Goal: Task Accomplishment & Management: Complete application form

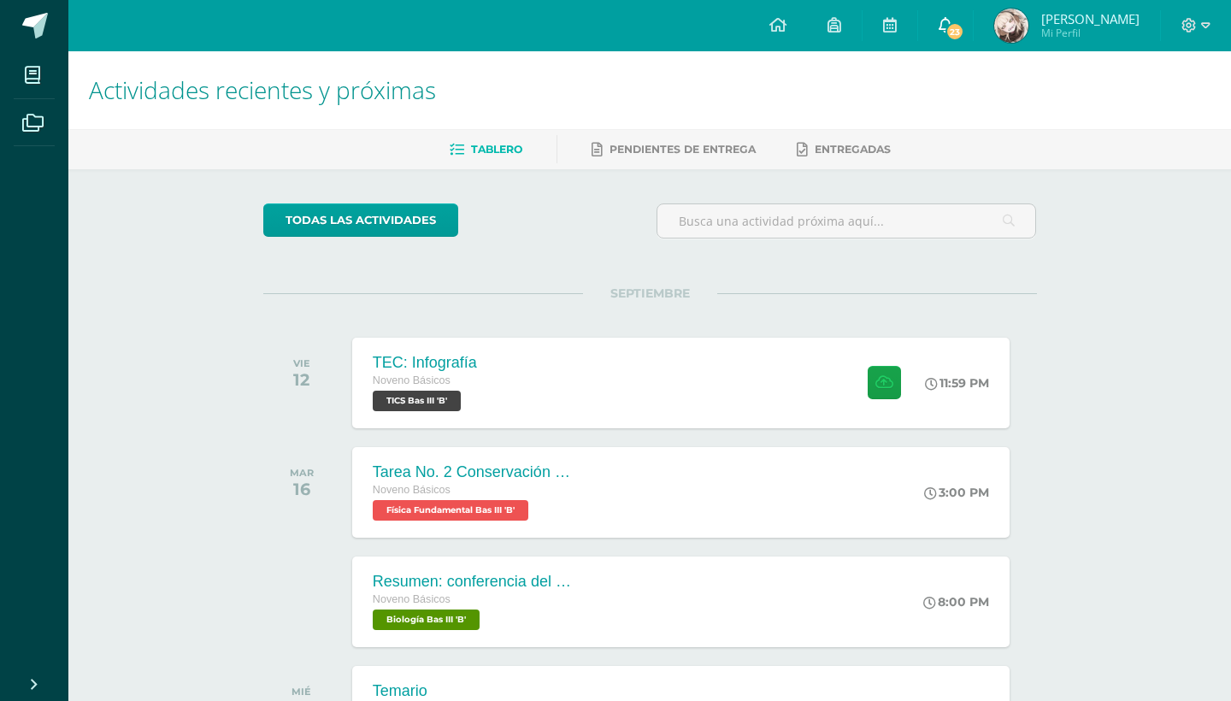
click at [943, 23] on link "23" at bounding box center [945, 25] width 55 height 51
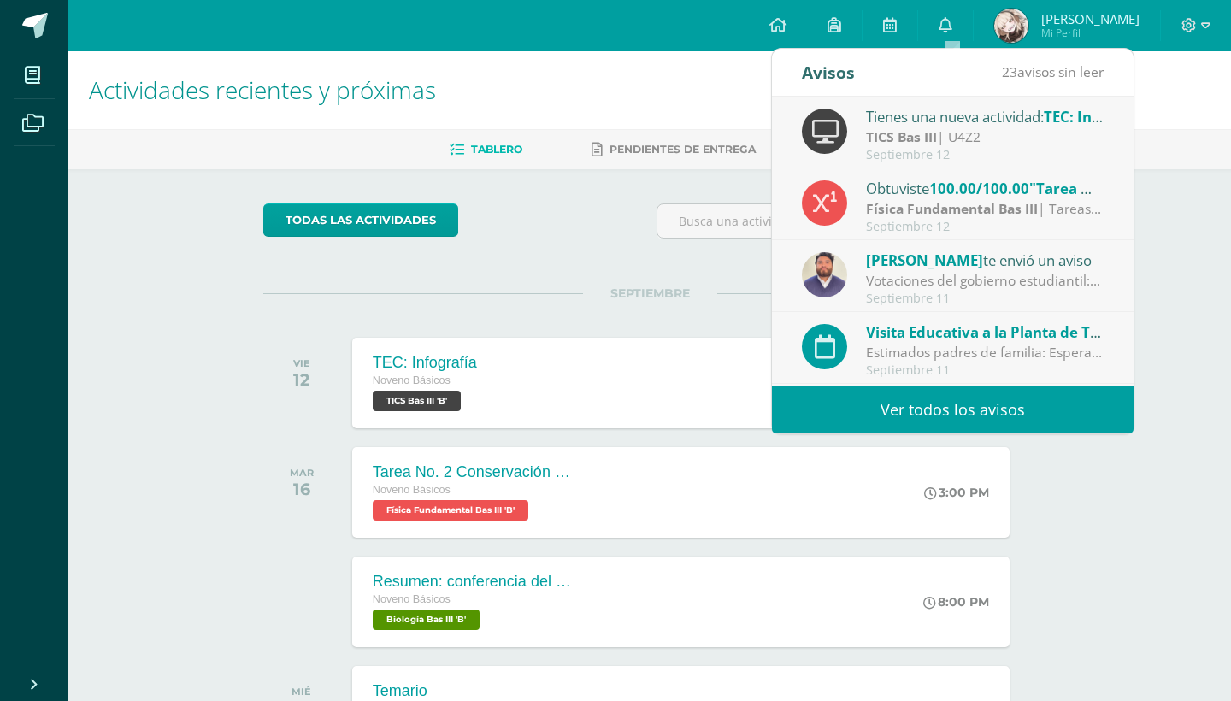
click at [961, 101] on div "Tienes una nueva actividad: TEC: Infografía TICS Bas III | U4Z2 Septiembre 12" at bounding box center [953, 133] width 362 height 72
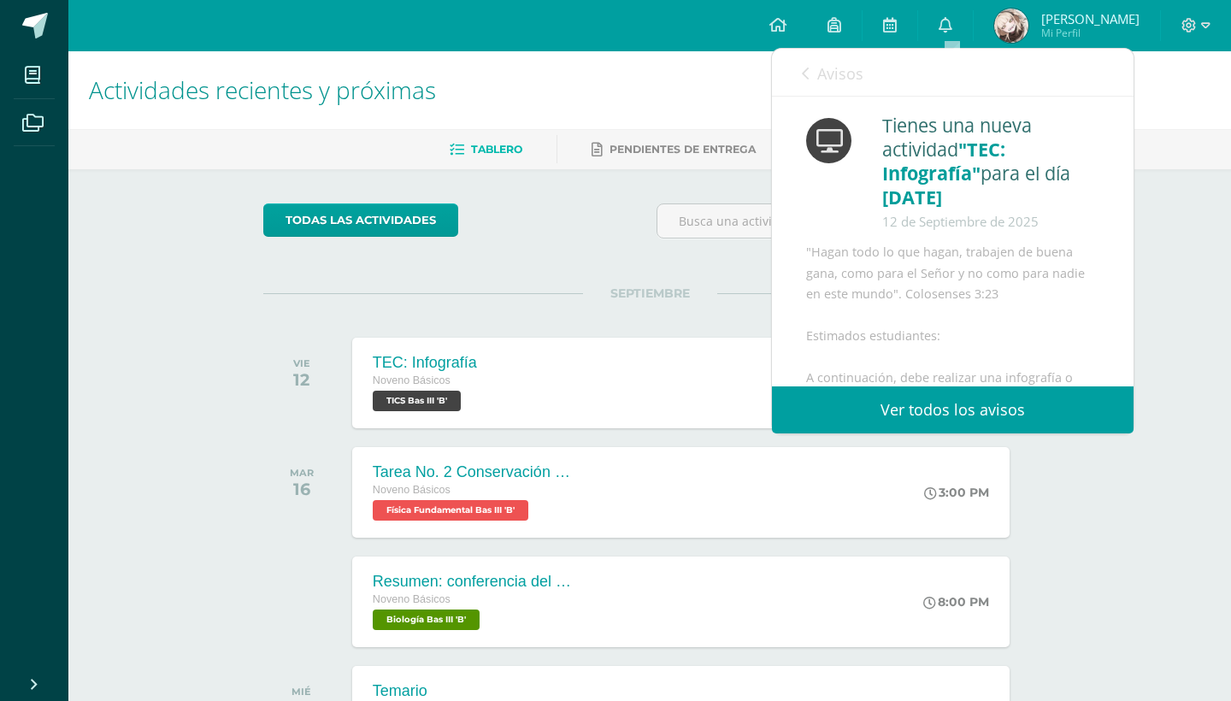
click at [823, 65] on span "Avisos" at bounding box center [840, 73] width 46 height 21
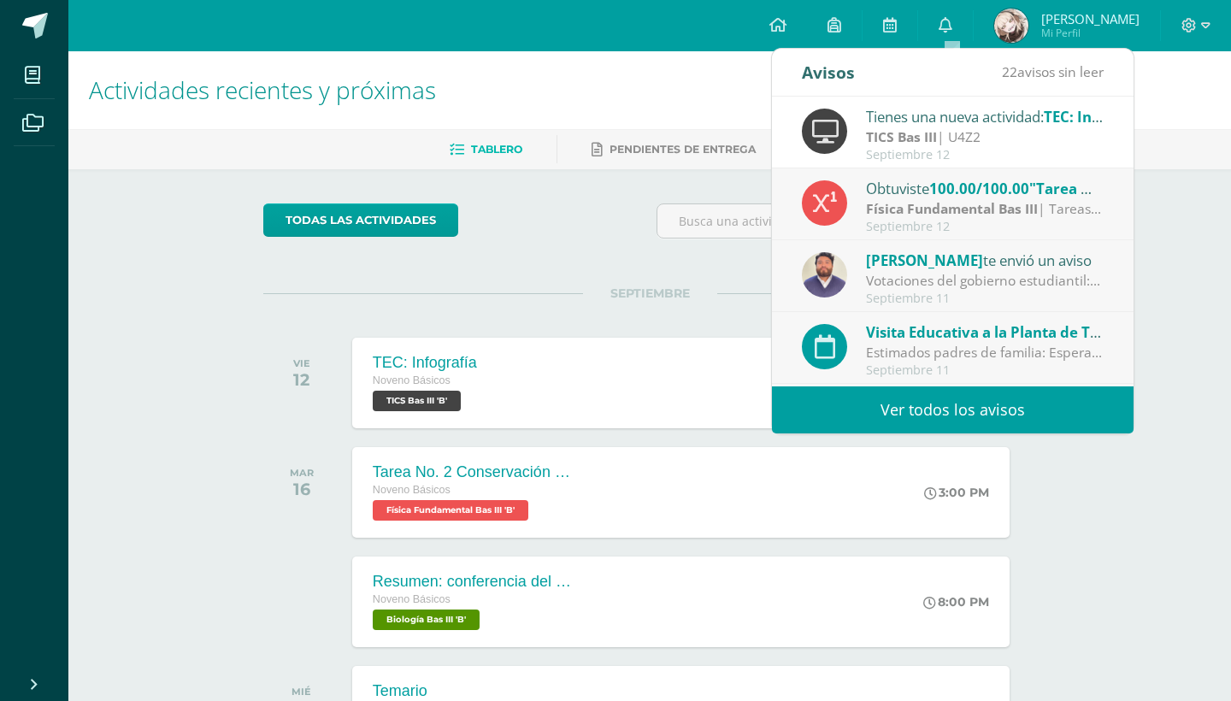
click at [861, 223] on div "Obtuviste 100.00/100.00 "Tarea No. 1 Trabajo y Energía" en Física Fundamental B…" at bounding box center [953, 205] width 302 height 56
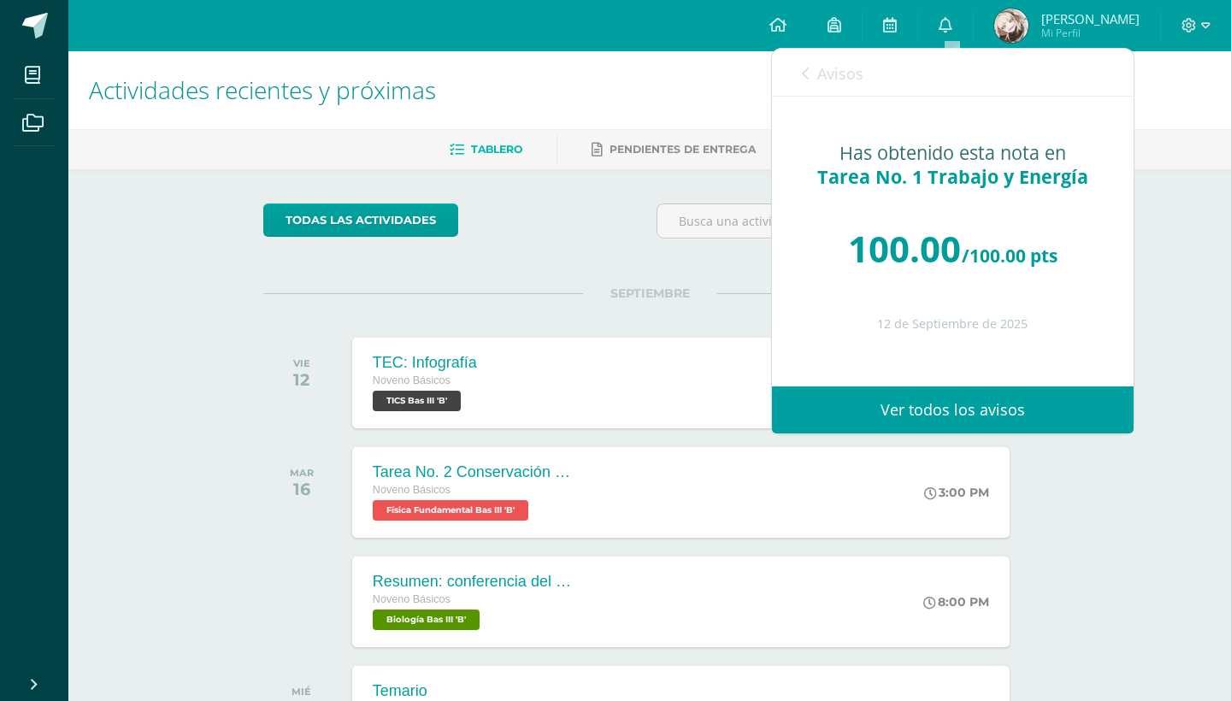
click at [800, 75] on div "Avisos 21 avisos sin leer Avisos" at bounding box center [953, 73] width 362 height 48
click at [815, 72] on link "Avisos" at bounding box center [833, 73] width 62 height 49
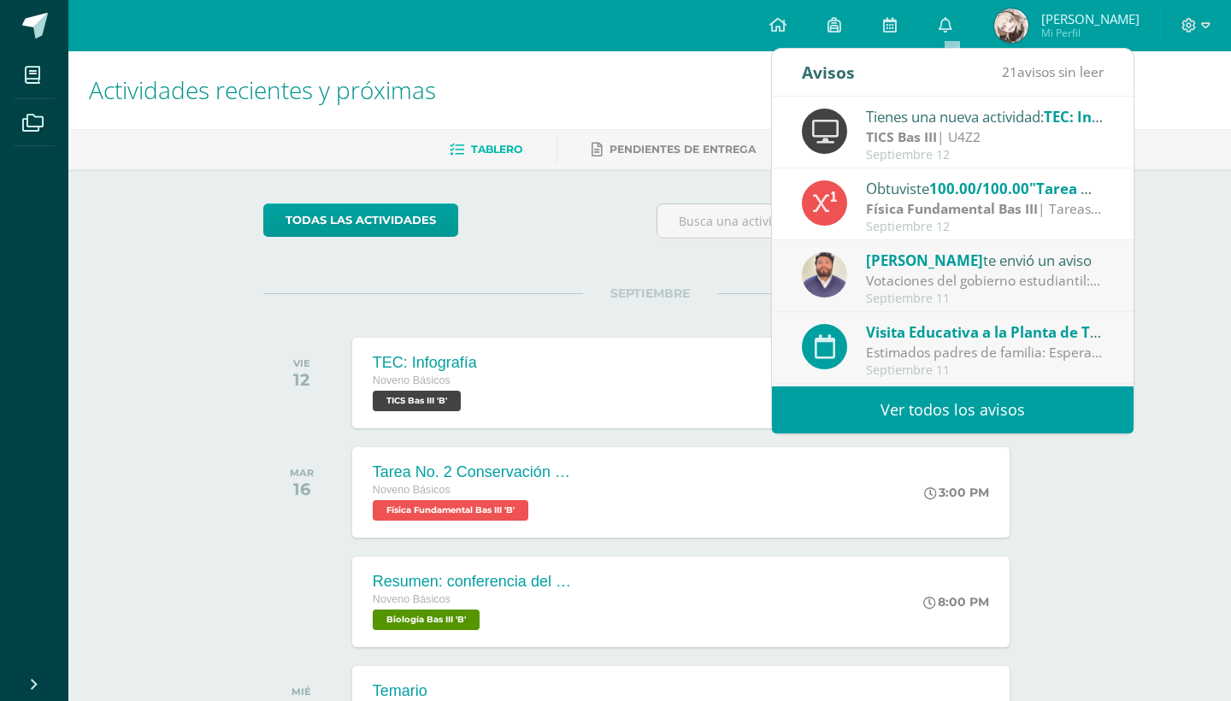
click at [903, 286] on div "Votaciones del gobierno estudiantil: Estimados padres de familia y estudiantes.…" at bounding box center [985, 281] width 238 height 20
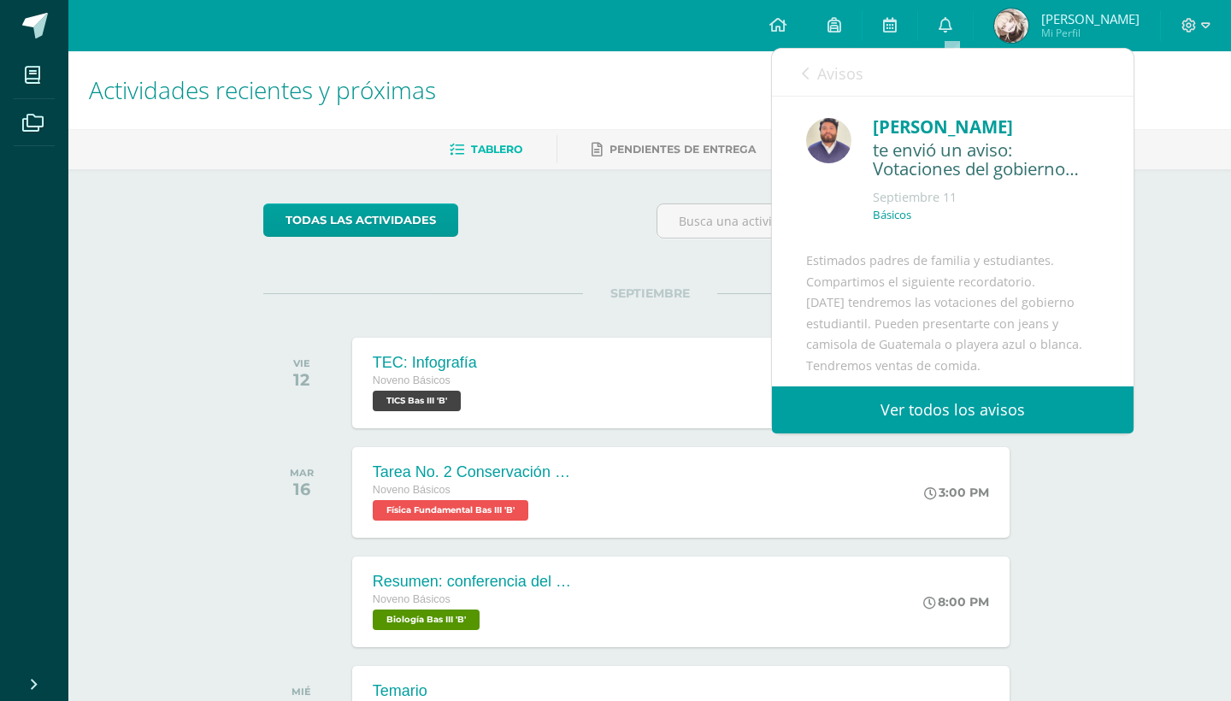
click at [811, 68] on link "Avisos" at bounding box center [833, 73] width 62 height 49
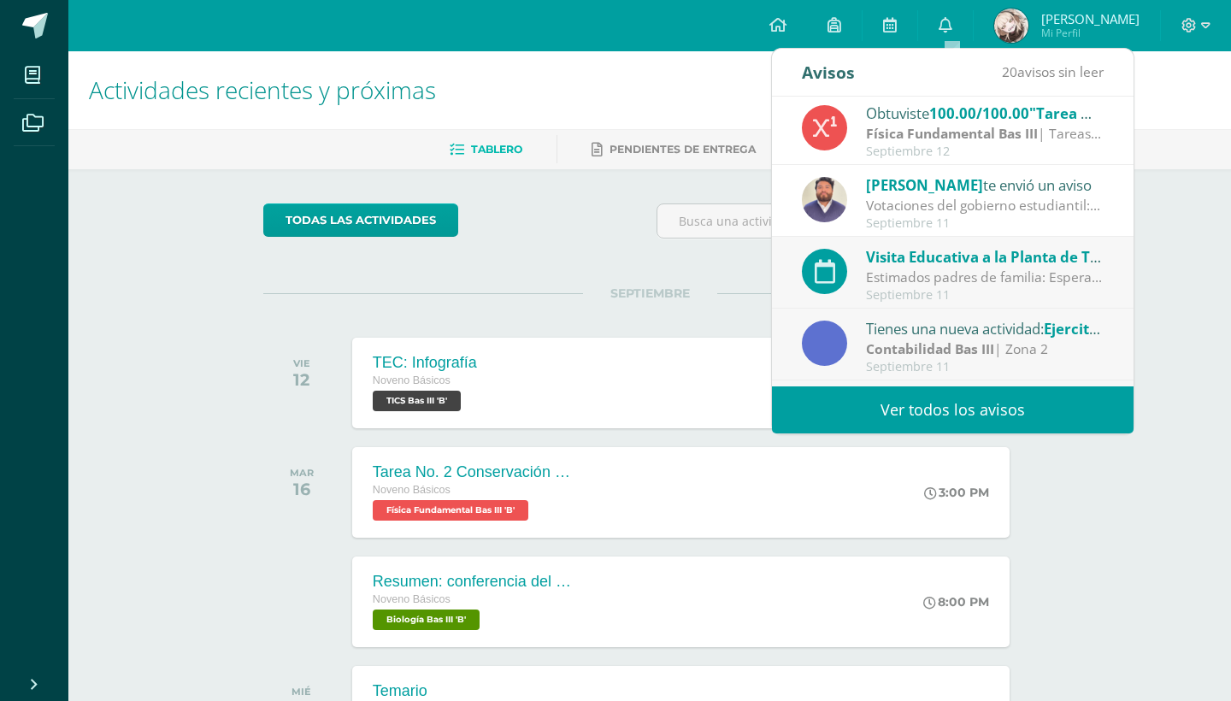
scroll to position [76, 0]
click at [865, 275] on div "Visita Educativa a la Planta de Tratamiento Lo de Coy-Bas I y Bas III (A,B) par…" at bounding box center [953, 273] width 302 height 56
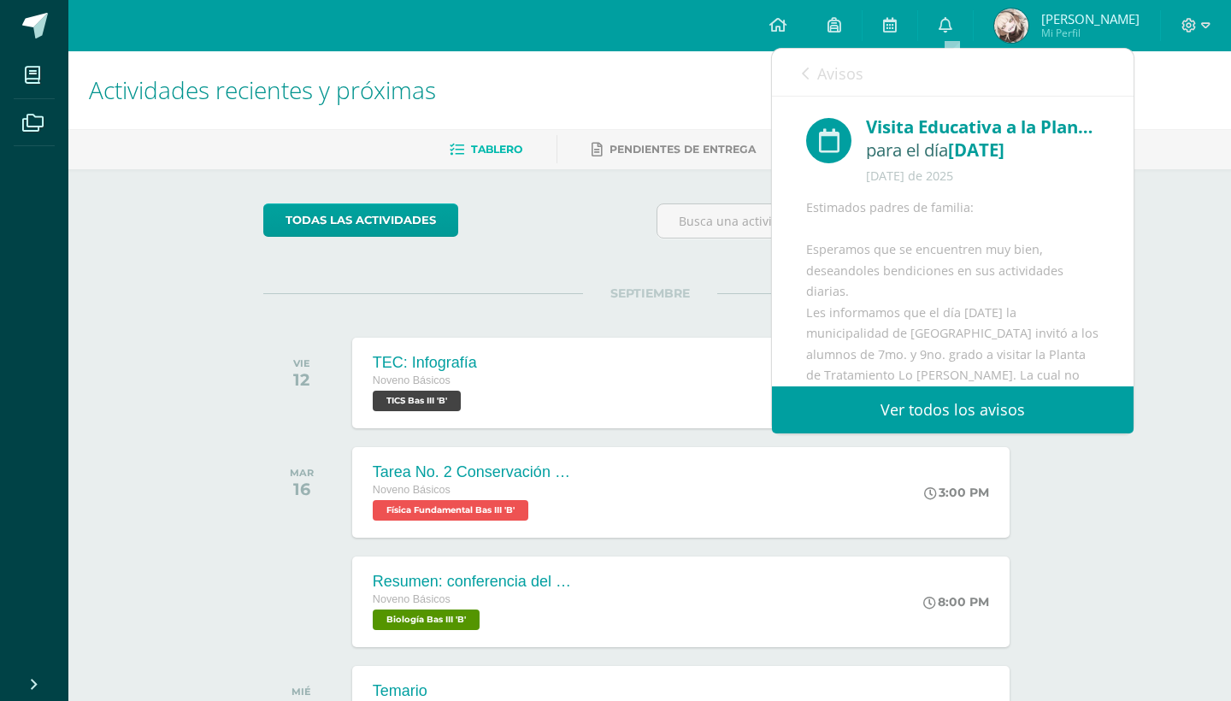
click at [802, 68] on icon at bounding box center [805, 74] width 7 height 14
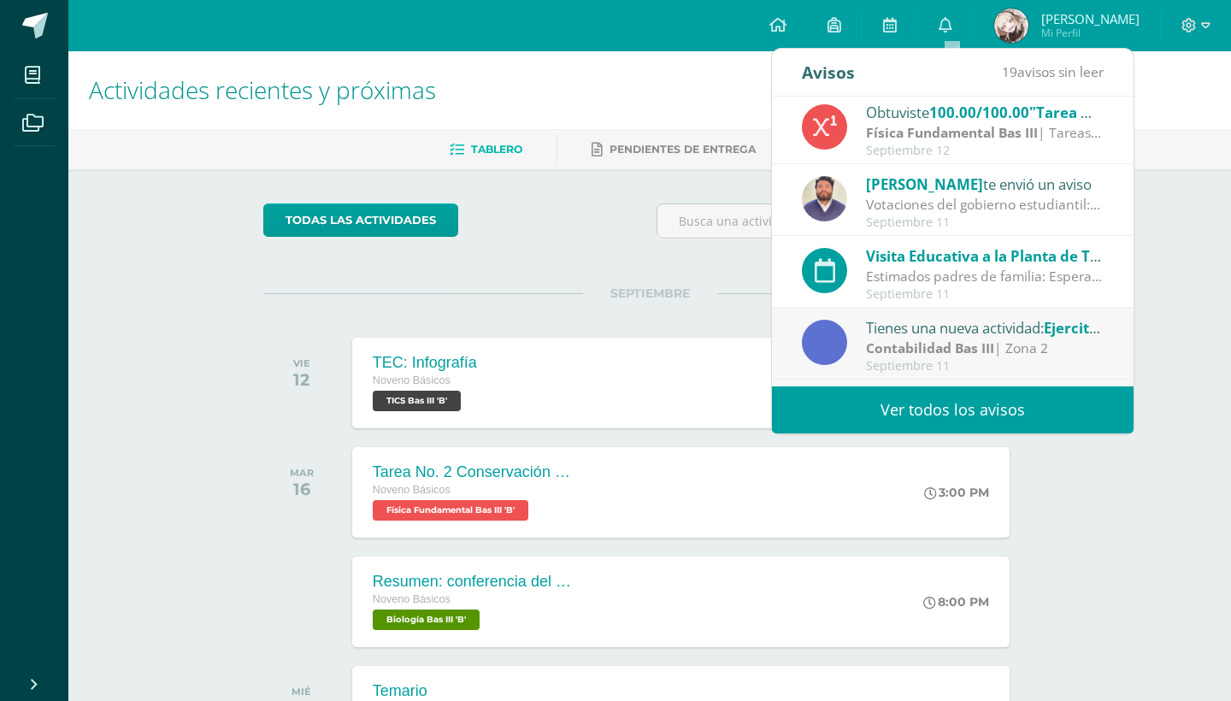
scroll to position [186, 0]
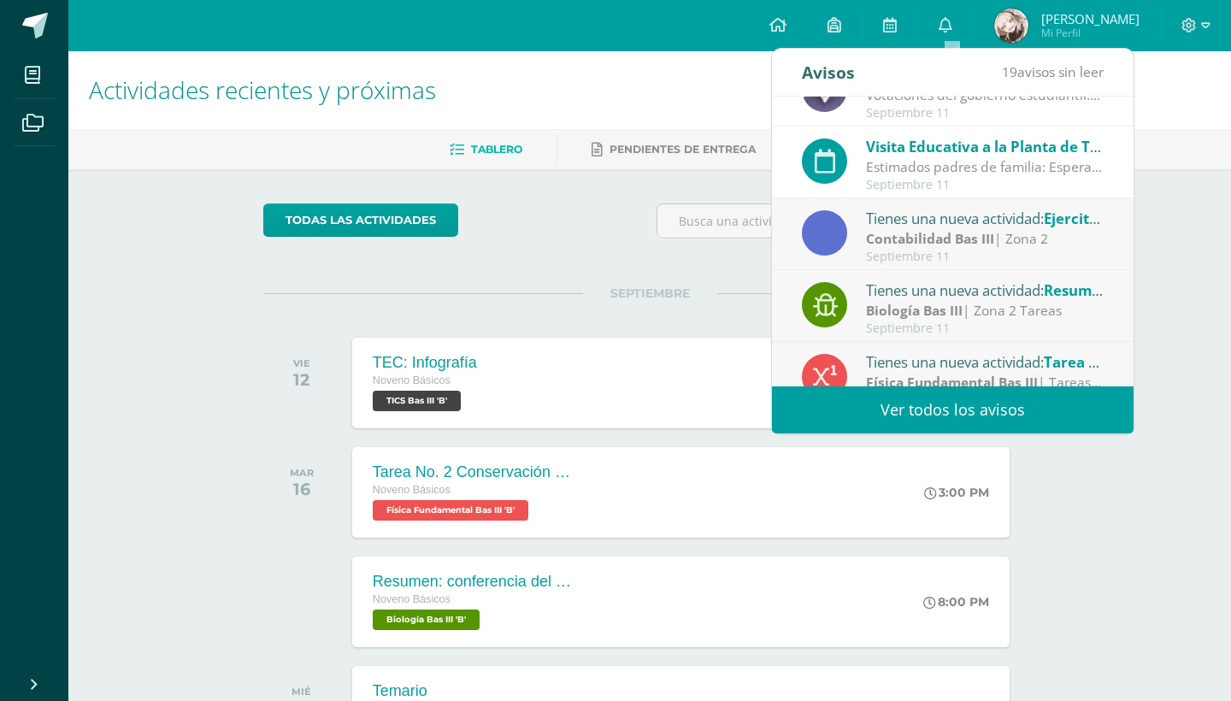
click at [897, 250] on div "Septiembre 11" at bounding box center [985, 257] width 238 height 15
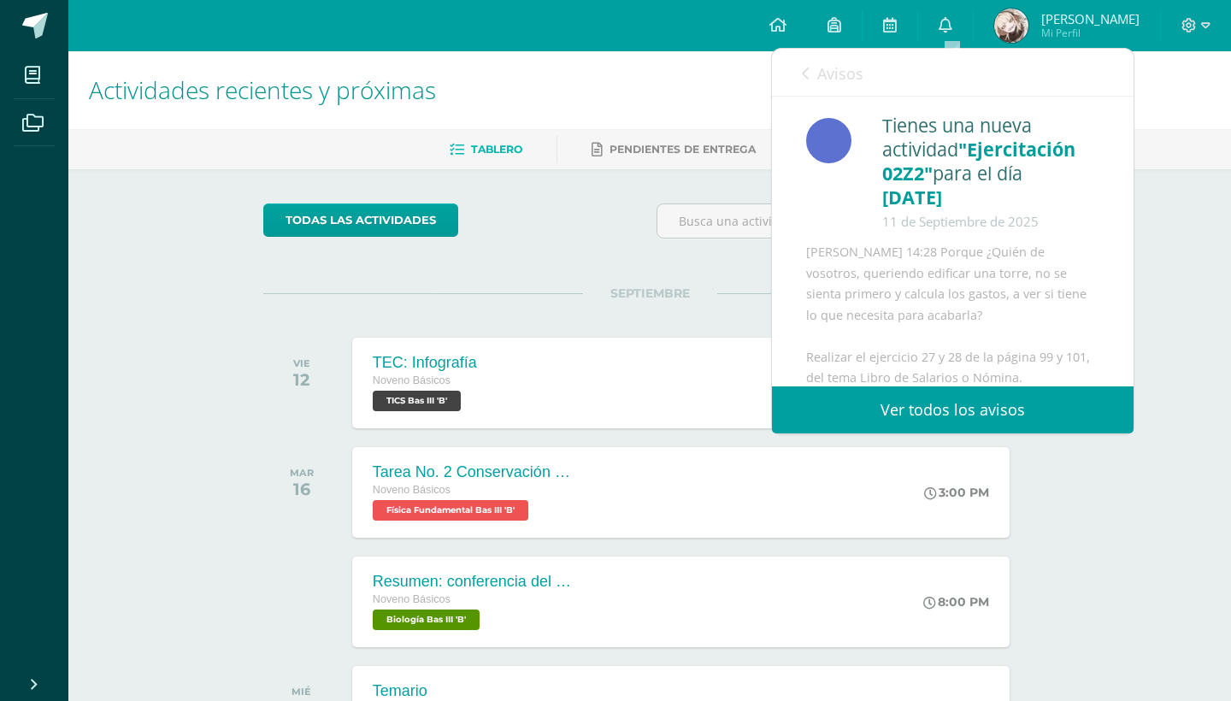
click at [827, 73] on span "Avisos" at bounding box center [840, 73] width 46 height 21
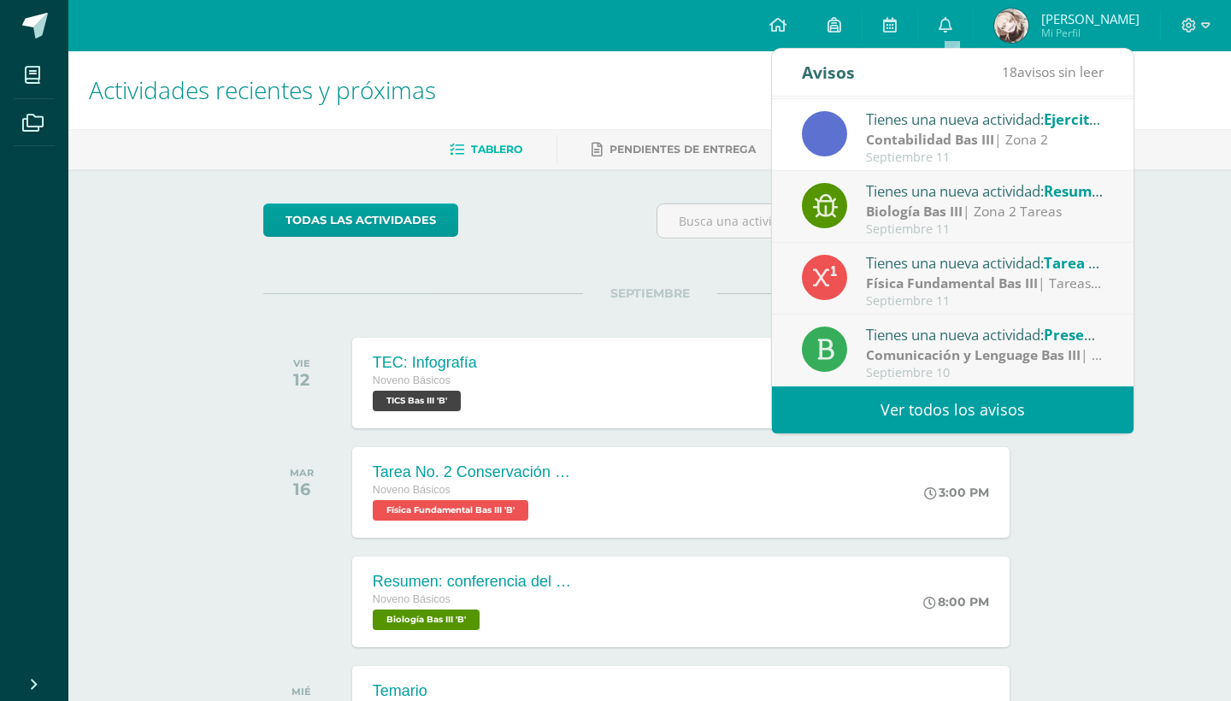
scroll to position [285, 0]
click at [920, 198] on div "Tienes una nueva actividad: Resumen: conferencia del agua" at bounding box center [985, 191] width 238 height 22
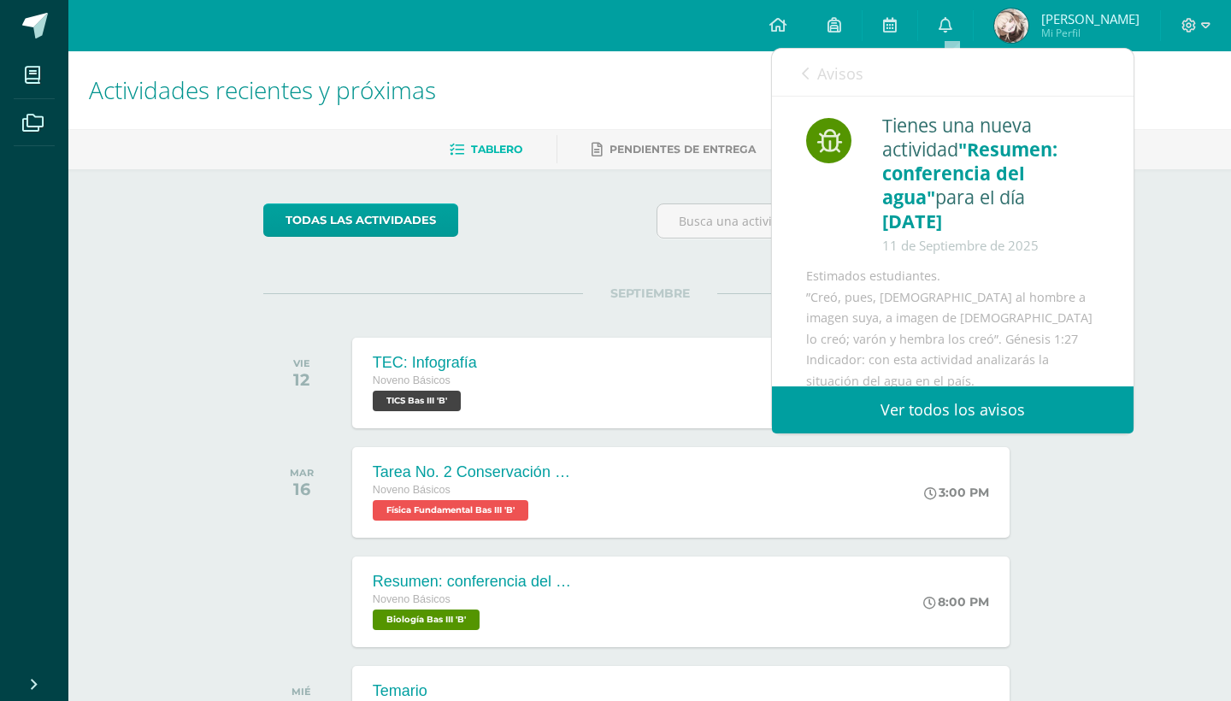
click at [816, 67] on link "Avisos" at bounding box center [833, 73] width 62 height 49
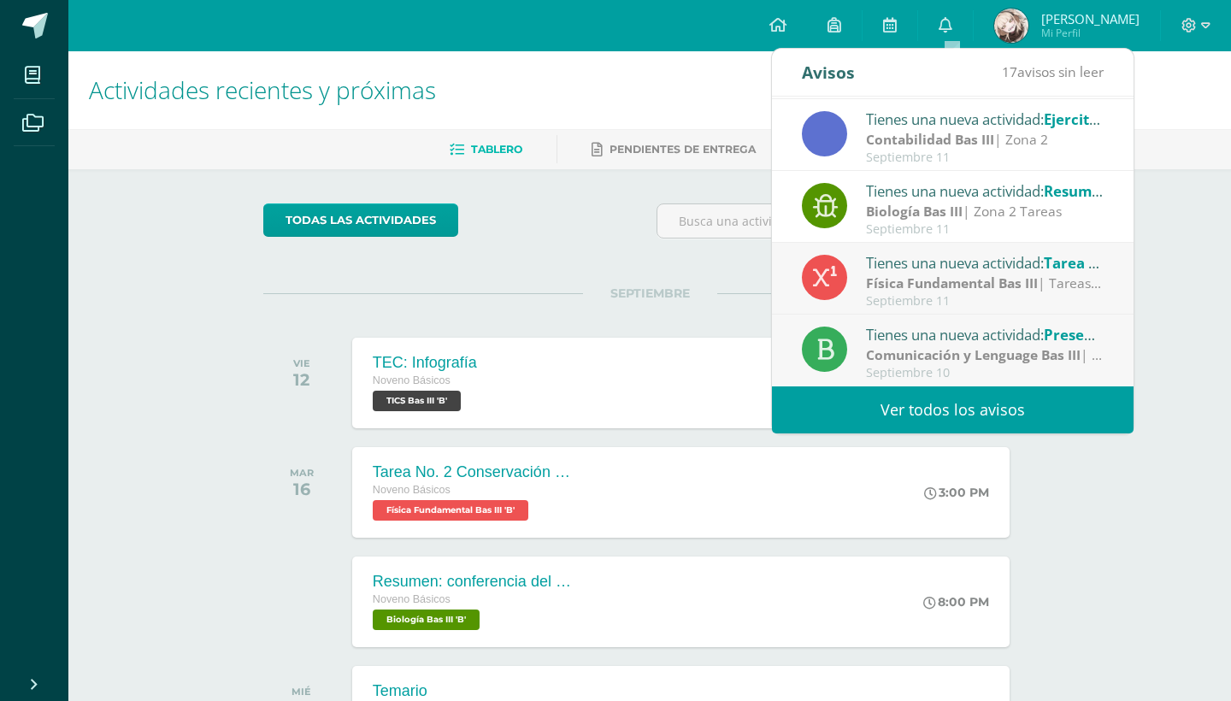
click at [883, 272] on div "Tienes una nueva actividad: Tarea No. 2 Conservación de la Energía" at bounding box center [985, 262] width 238 height 22
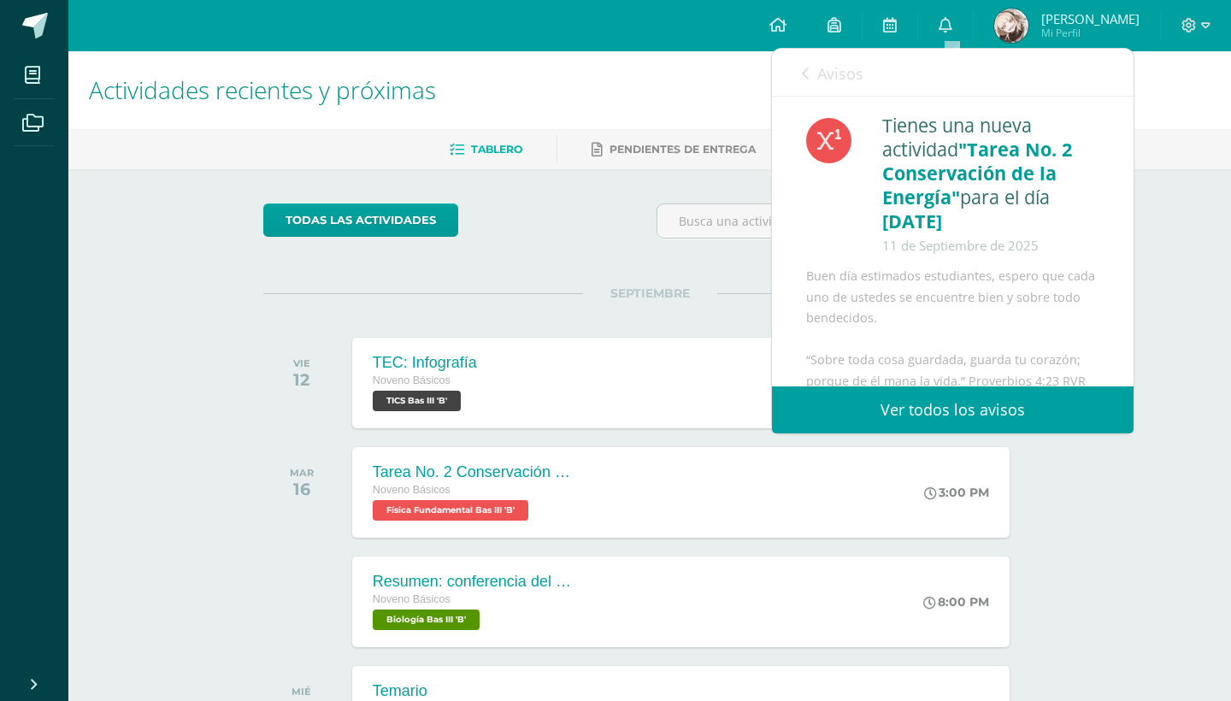
click at [811, 72] on link "Avisos" at bounding box center [833, 73] width 62 height 49
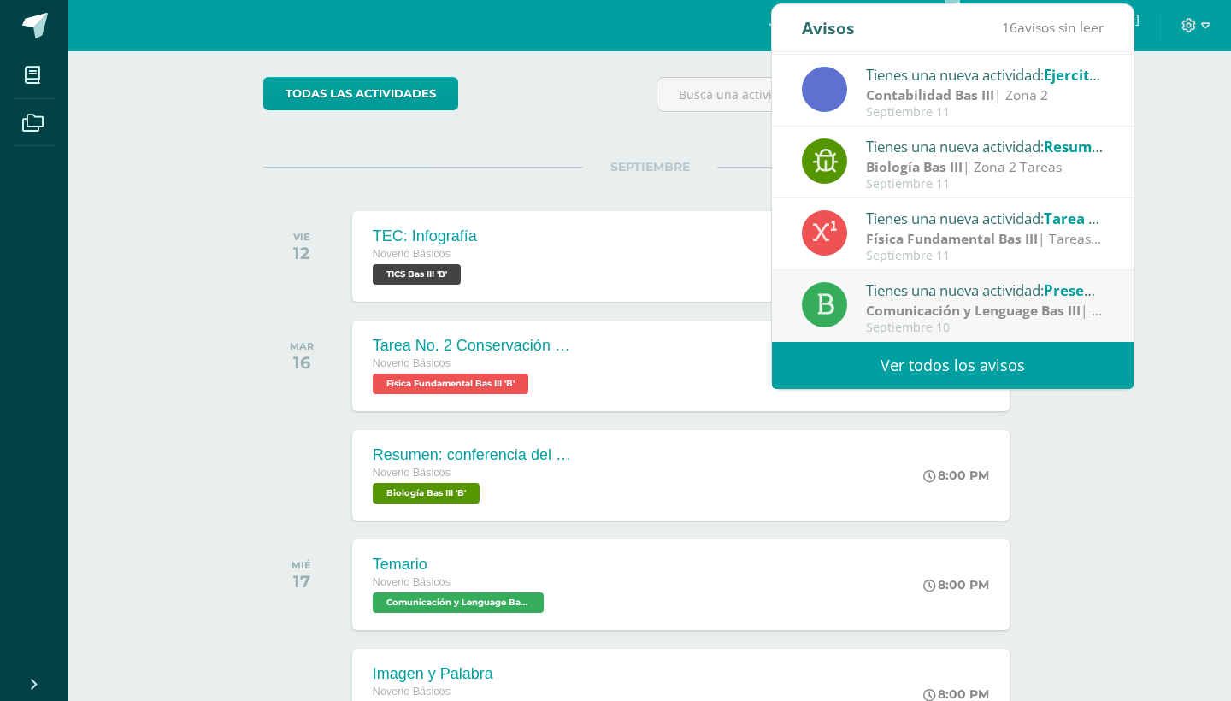
scroll to position [66, 0]
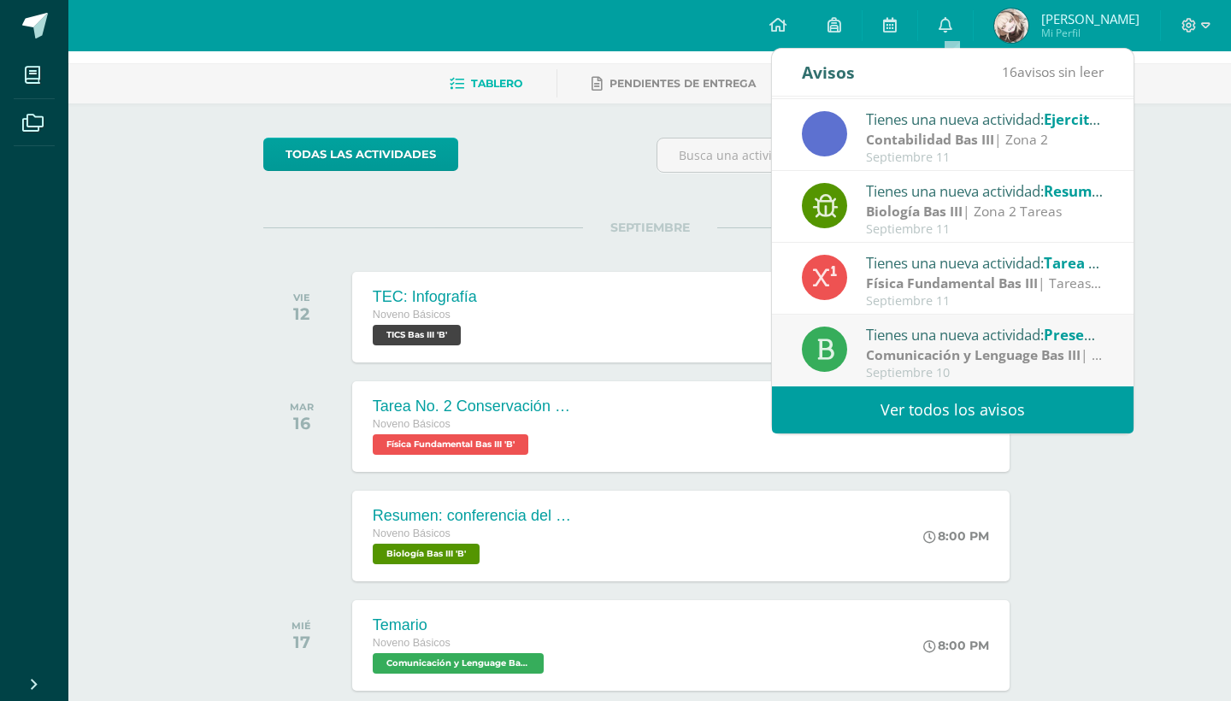
click at [916, 357] on strong "Comunicación y Lenguage Bas III" at bounding box center [973, 354] width 215 height 19
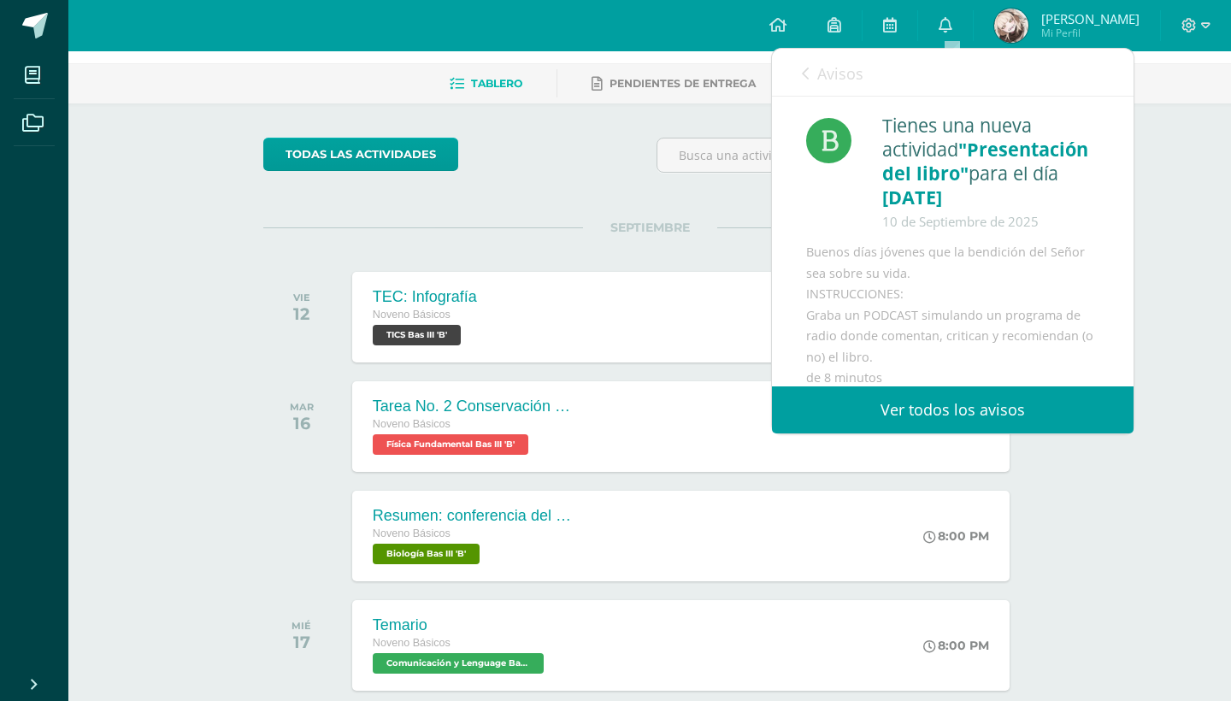
click at [823, 74] on span "Avisos" at bounding box center [840, 73] width 46 height 21
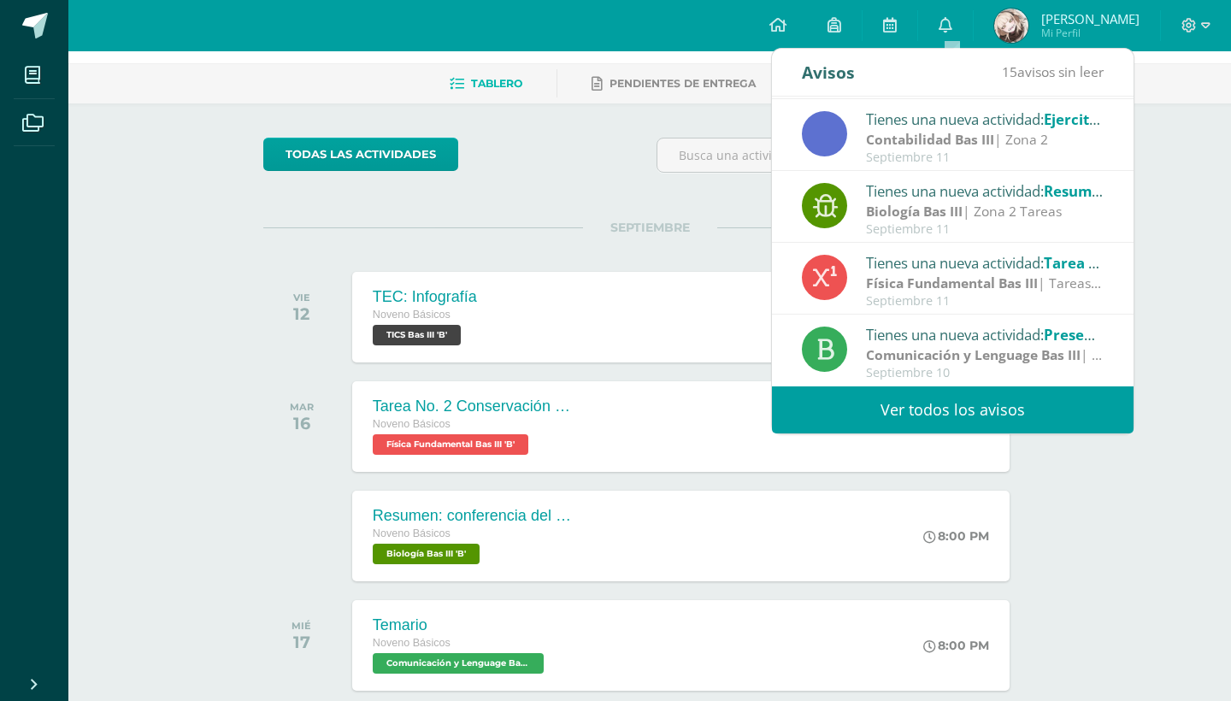
click at [1048, 18] on span "[PERSON_NAME]" at bounding box center [1090, 18] width 98 height 17
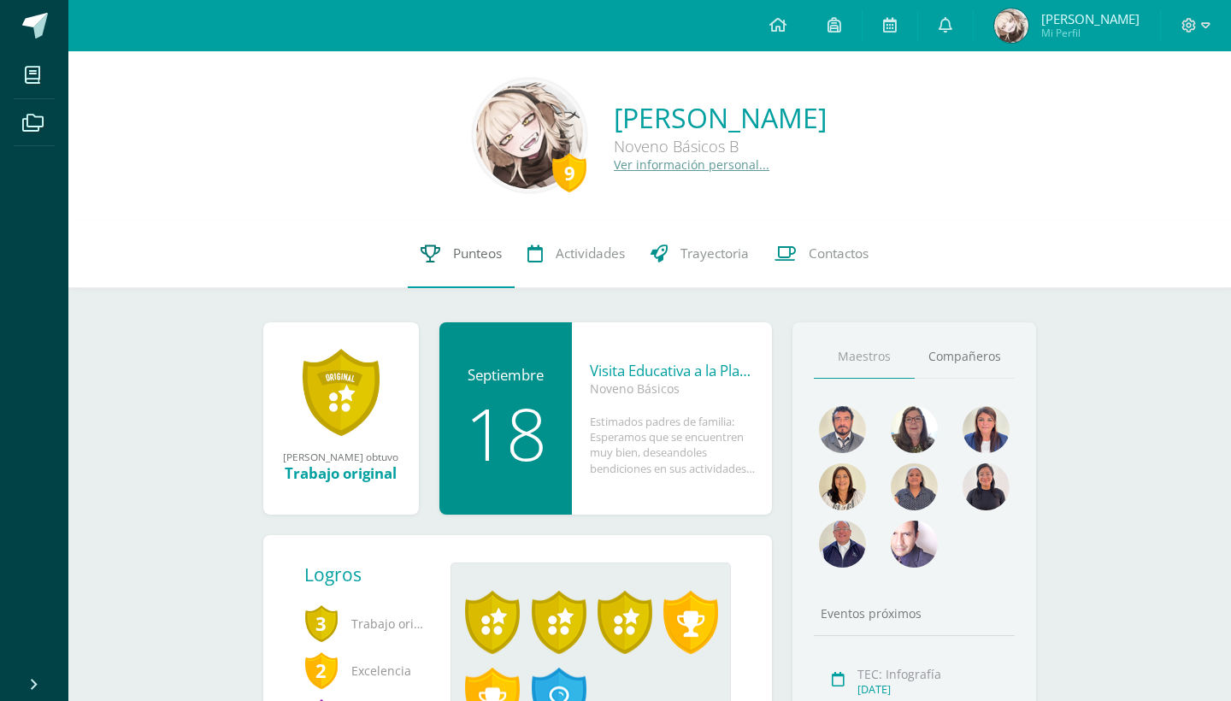
click at [492, 255] on span "Punteos" at bounding box center [477, 254] width 49 height 18
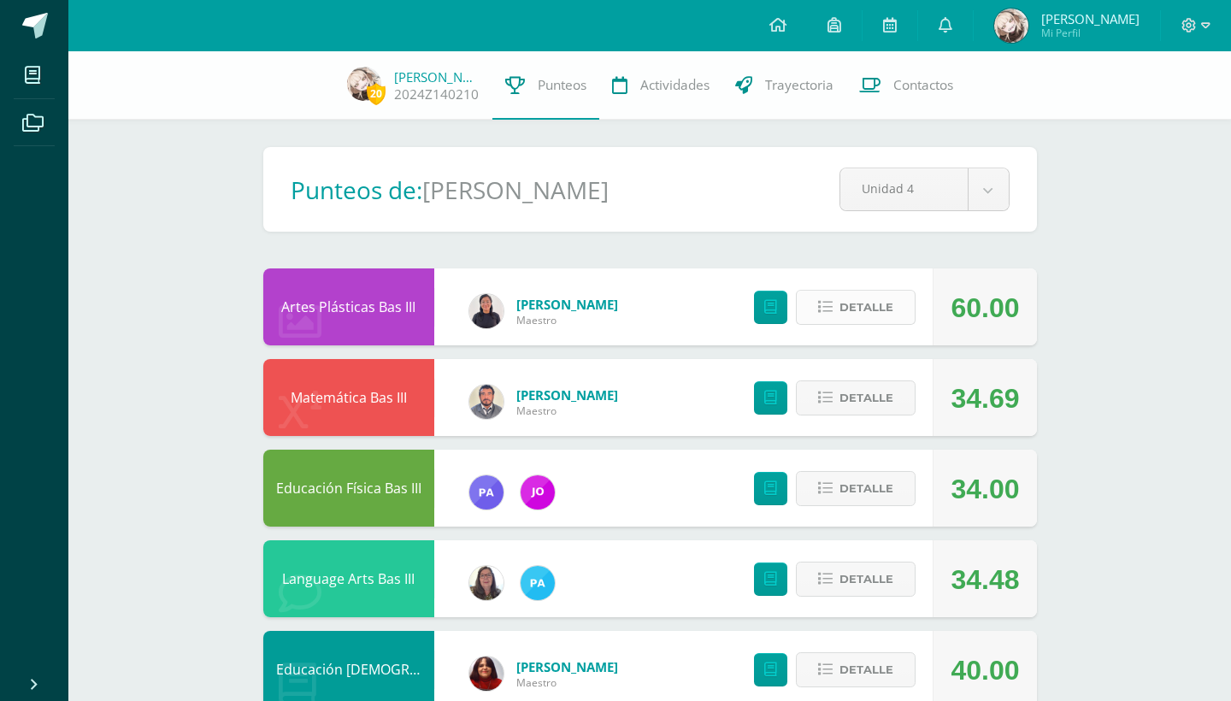
click at [874, 304] on span "Detalle" at bounding box center [867, 308] width 54 height 32
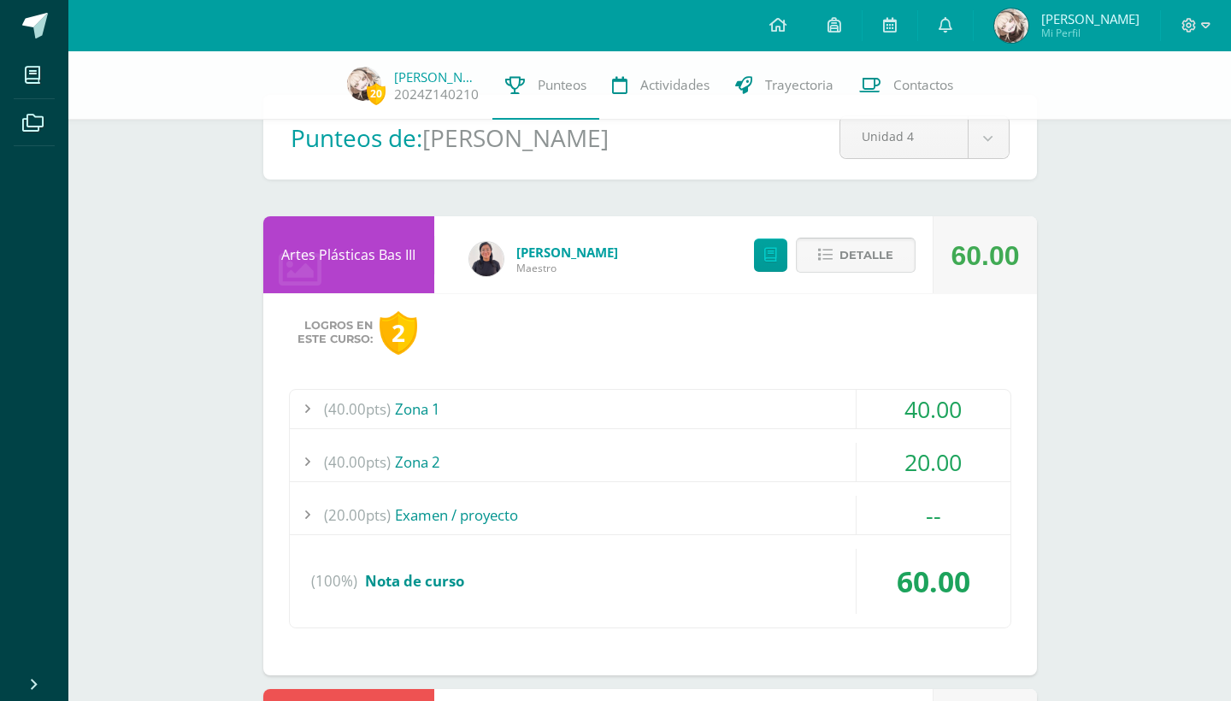
scroll to position [65, 0]
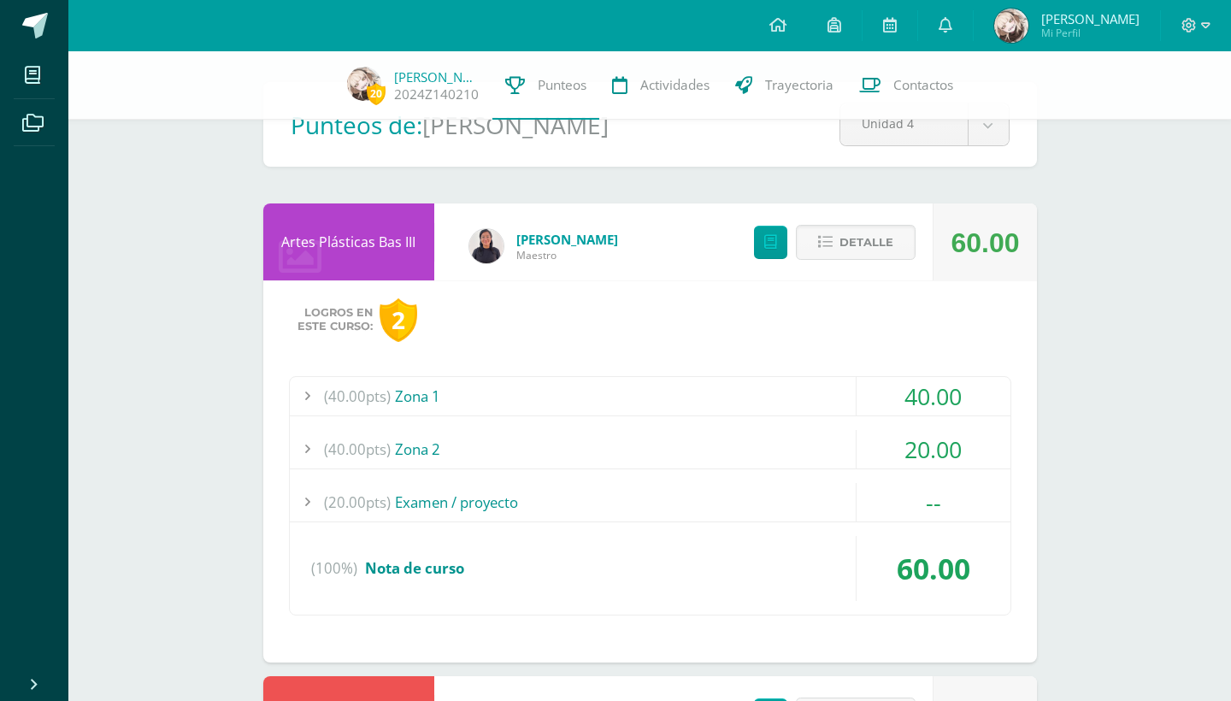
click at [881, 440] on div "20.00" at bounding box center [934, 449] width 154 height 38
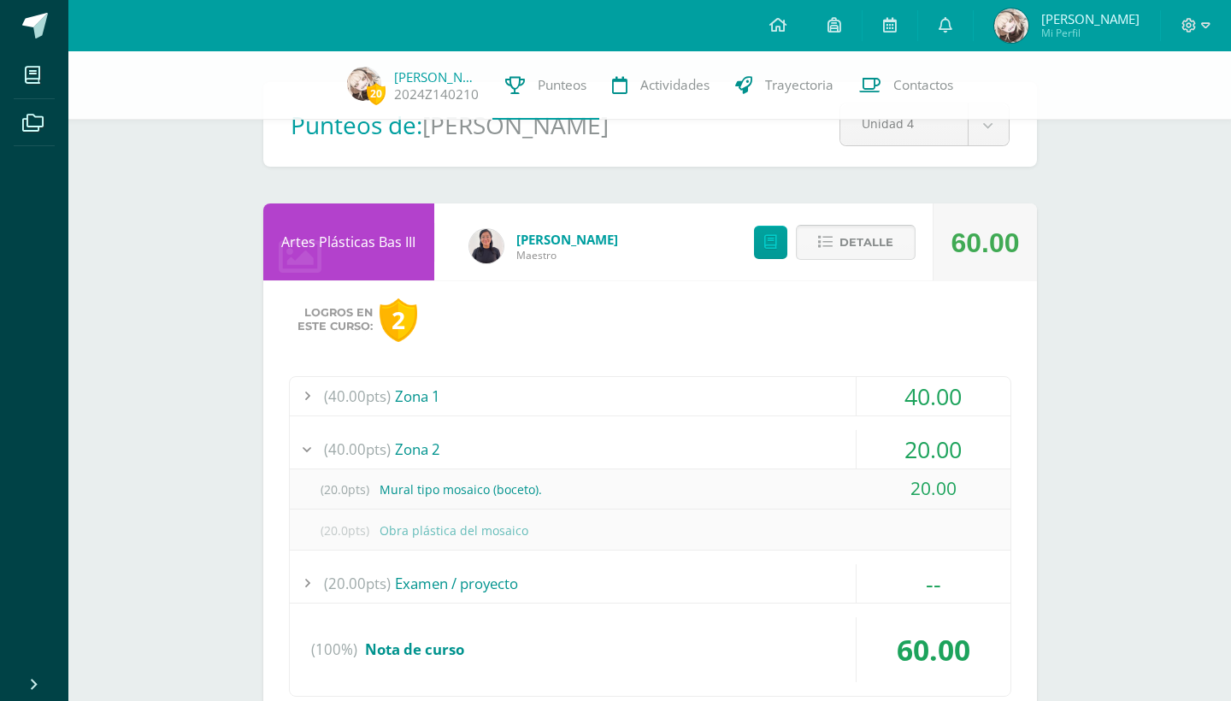
click at [891, 248] on span "Detalle" at bounding box center [867, 243] width 54 height 32
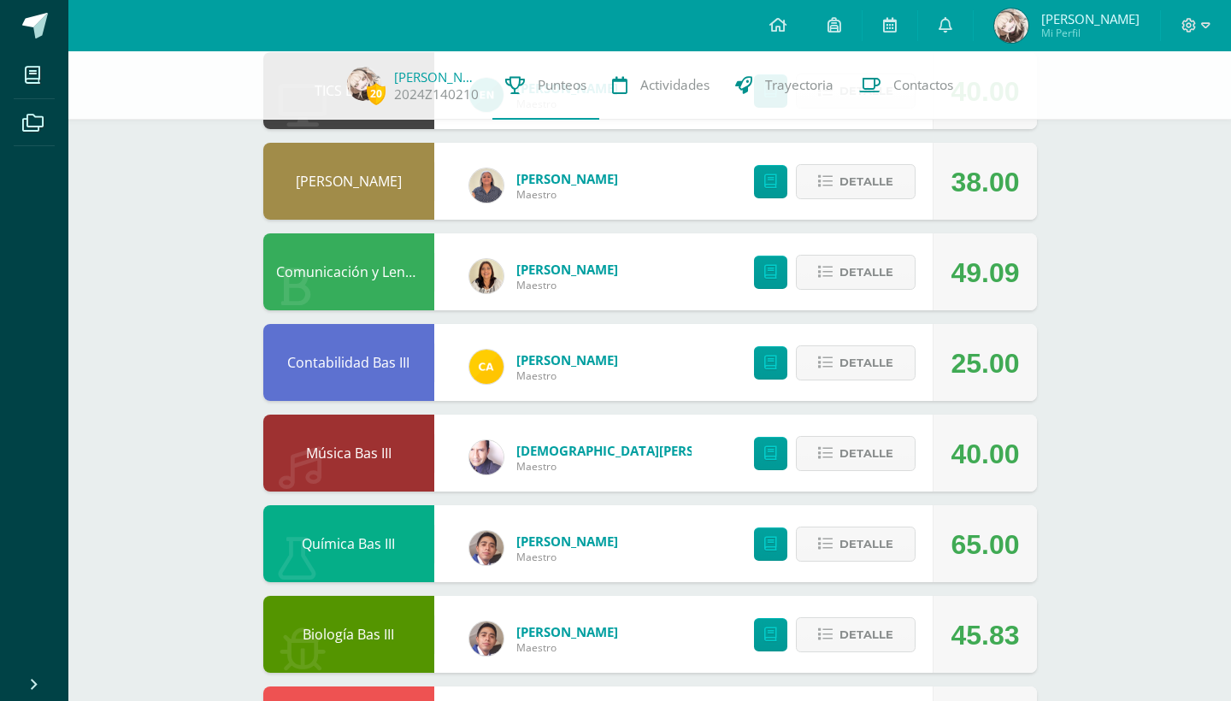
scroll to position [778, 0]
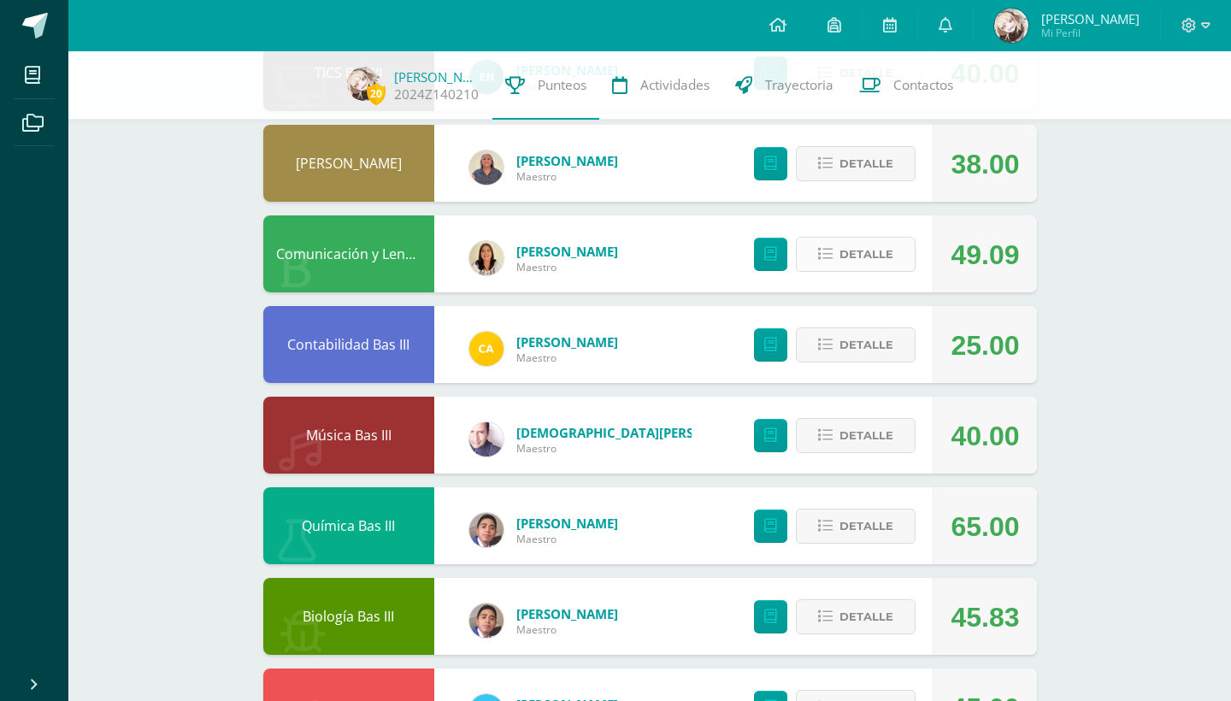
click at [881, 246] on span "Detalle" at bounding box center [867, 255] width 54 height 32
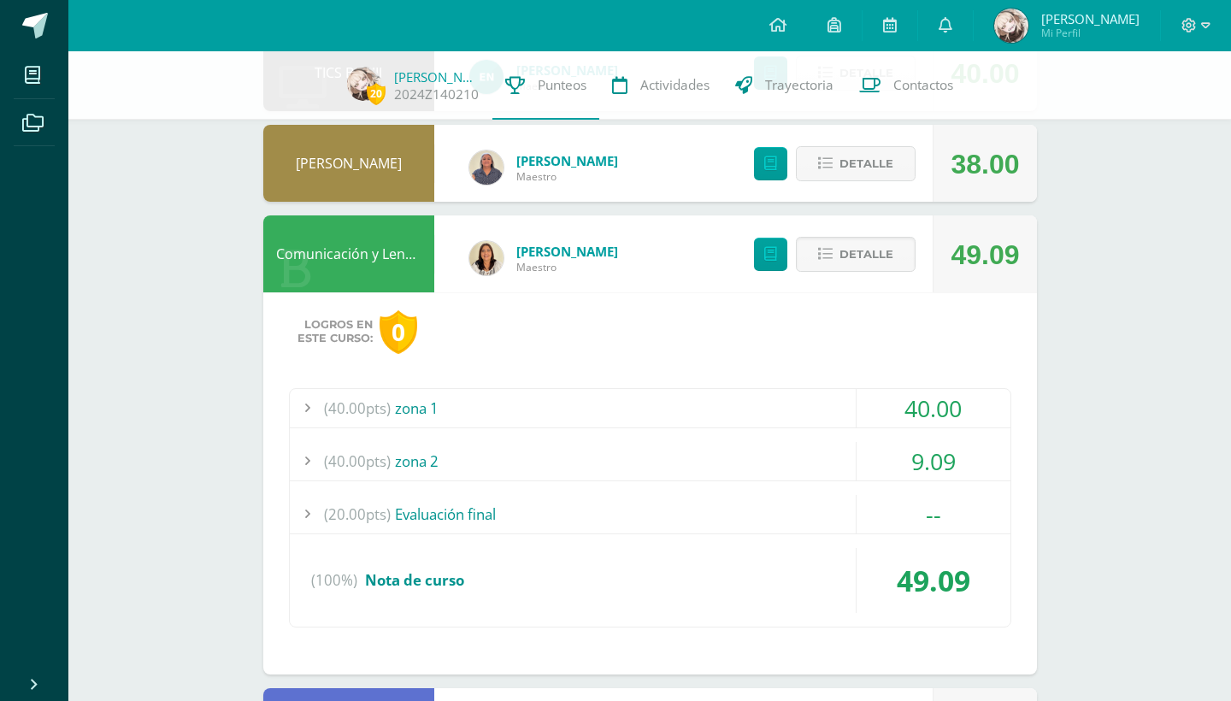
click at [917, 445] on div "9.09" at bounding box center [934, 461] width 154 height 38
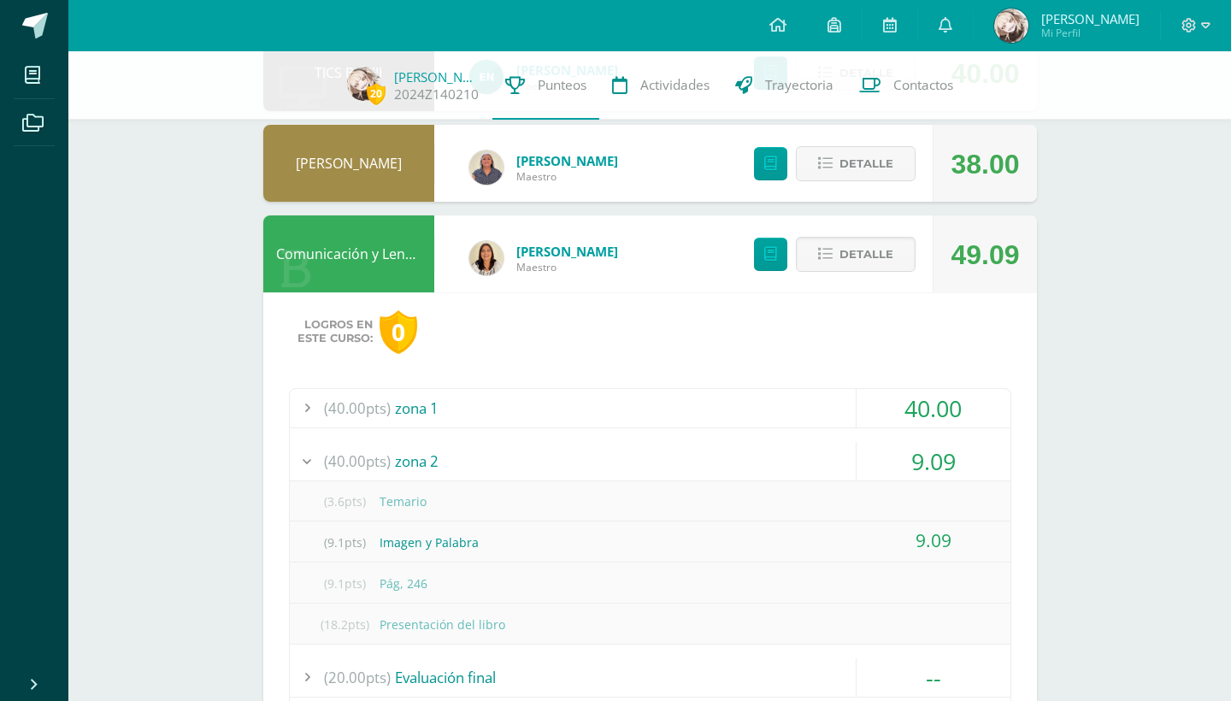
scroll to position [811, 0]
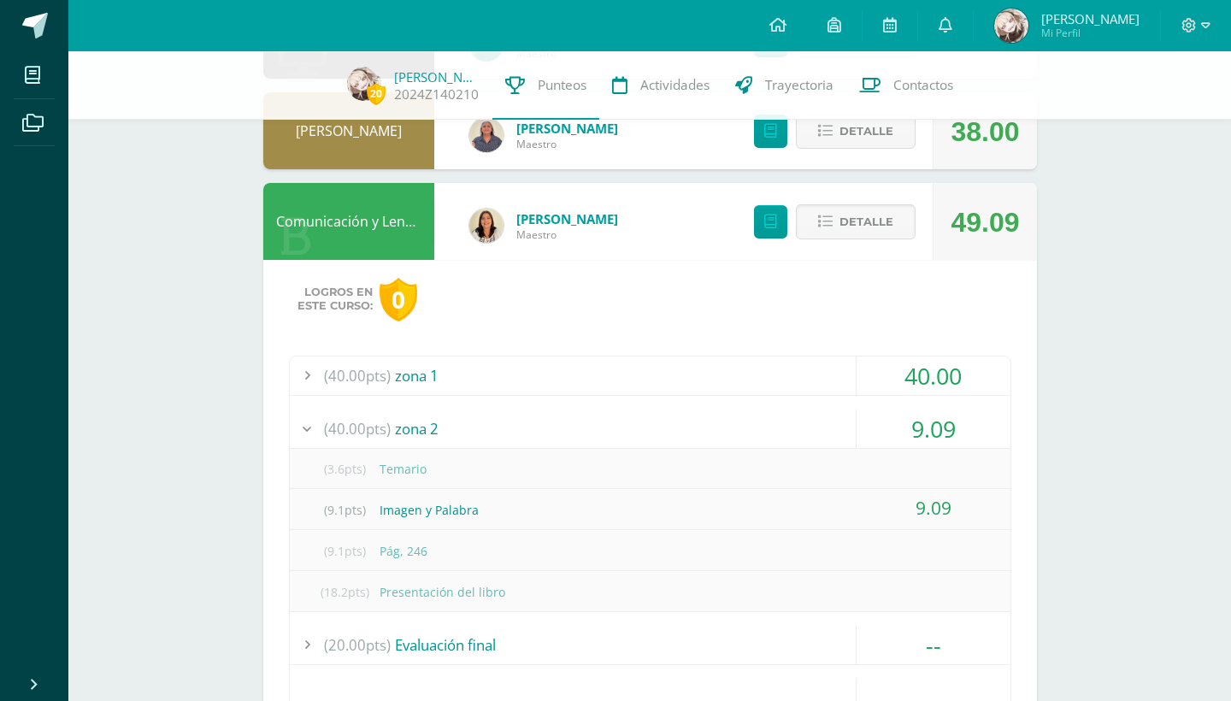
click at [928, 416] on div "9.09" at bounding box center [934, 429] width 154 height 38
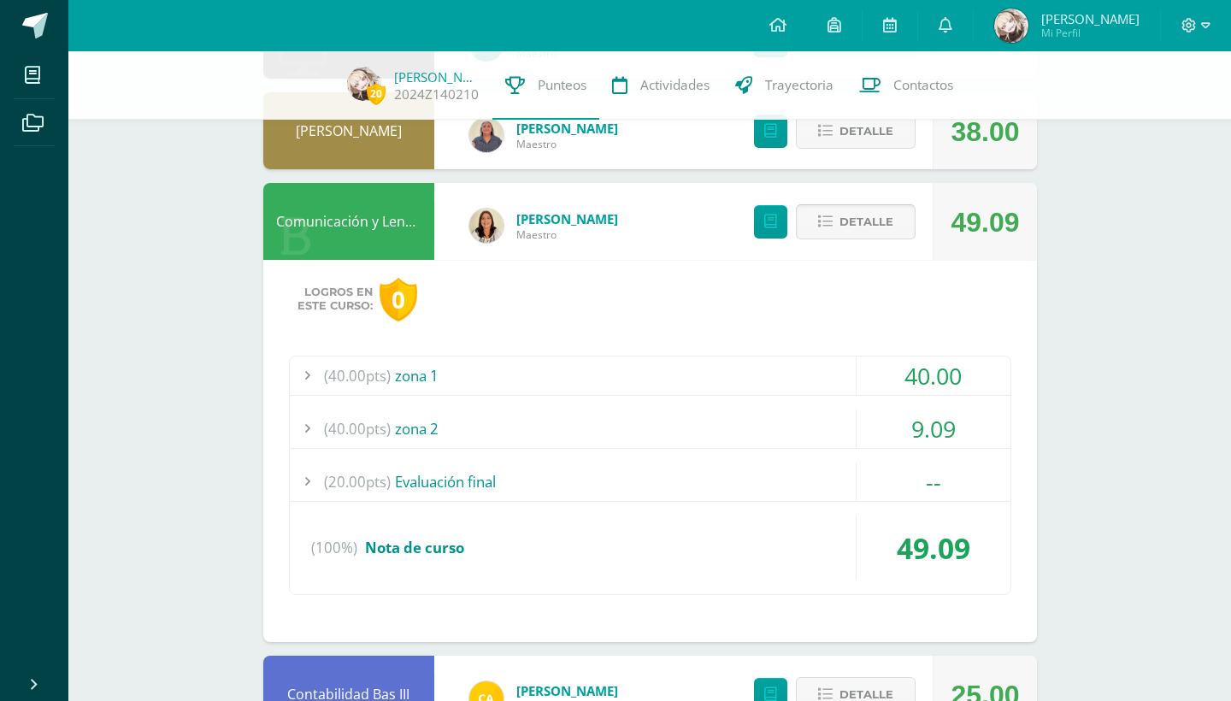
click at [889, 231] on span "Detalle" at bounding box center [867, 222] width 54 height 32
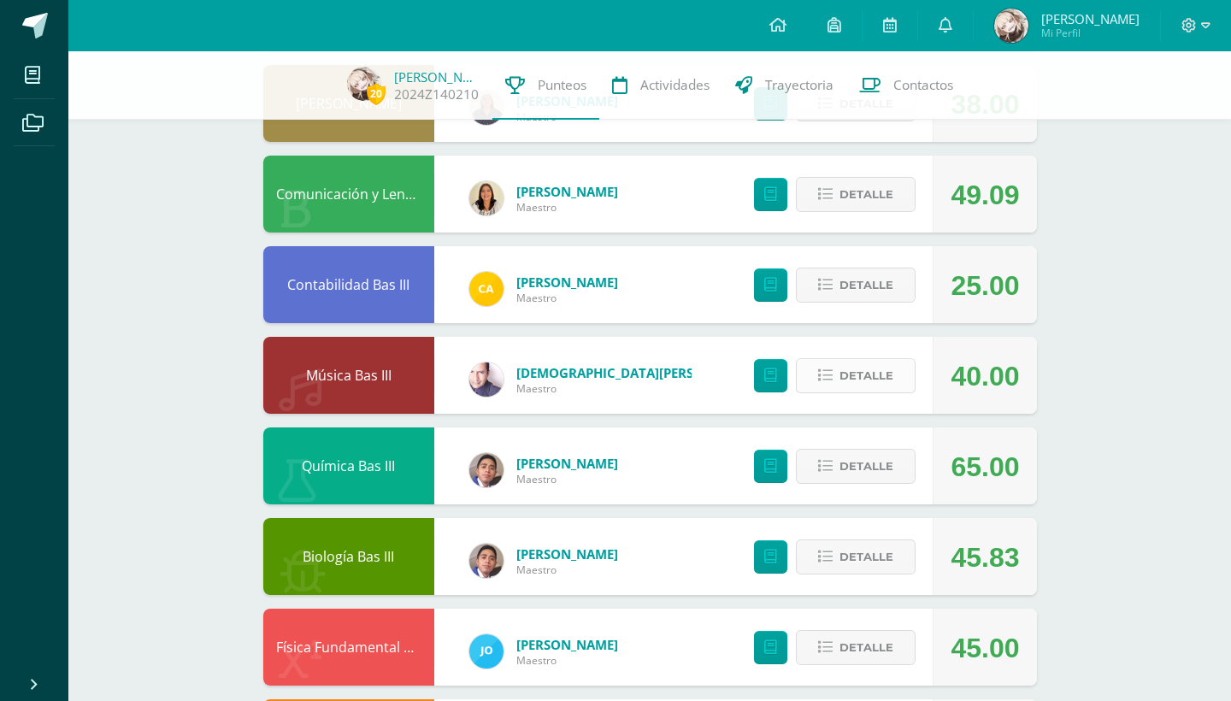
scroll to position [839, 0]
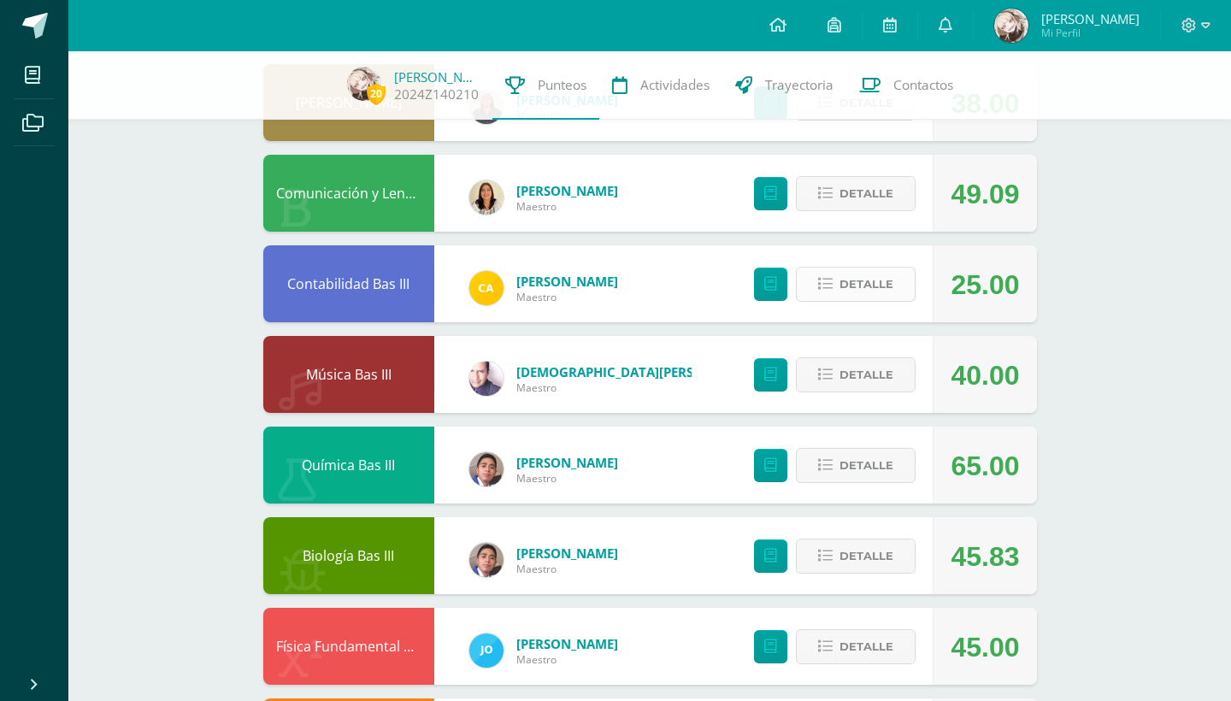
click at [882, 291] on span "Detalle" at bounding box center [867, 284] width 54 height 32
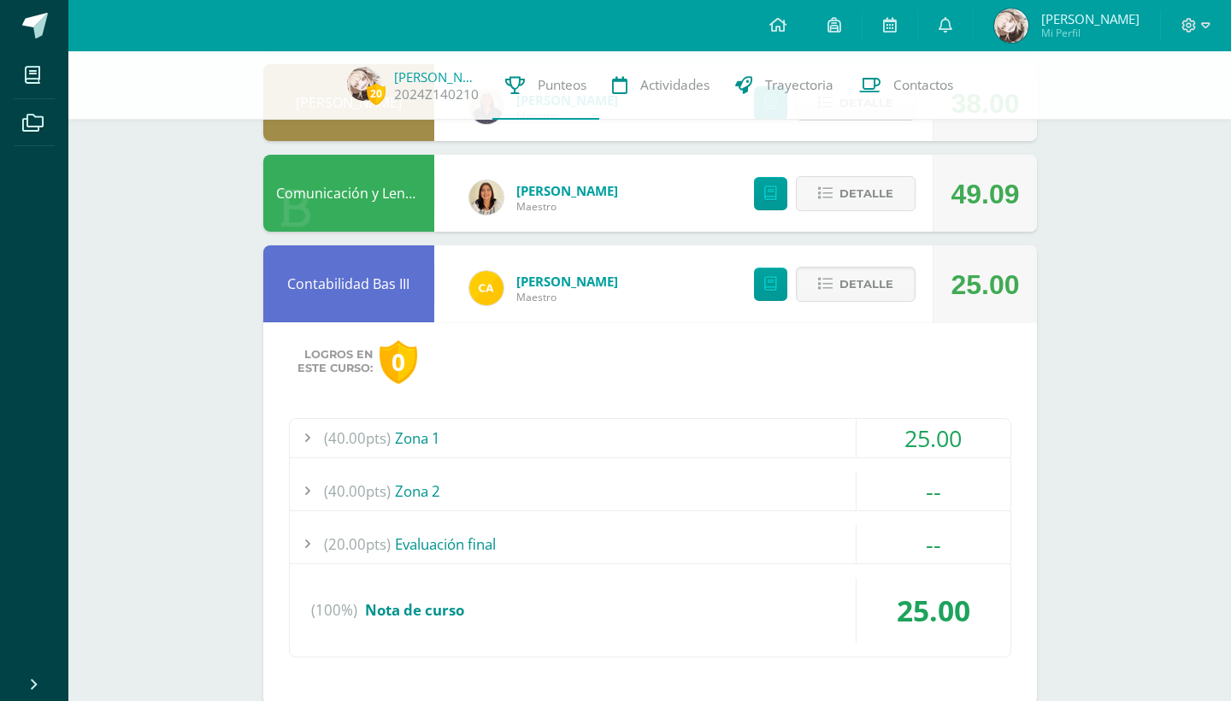
click at [895, 434] on div "25.00" at bounding box center [934, 438] width 154 height 38
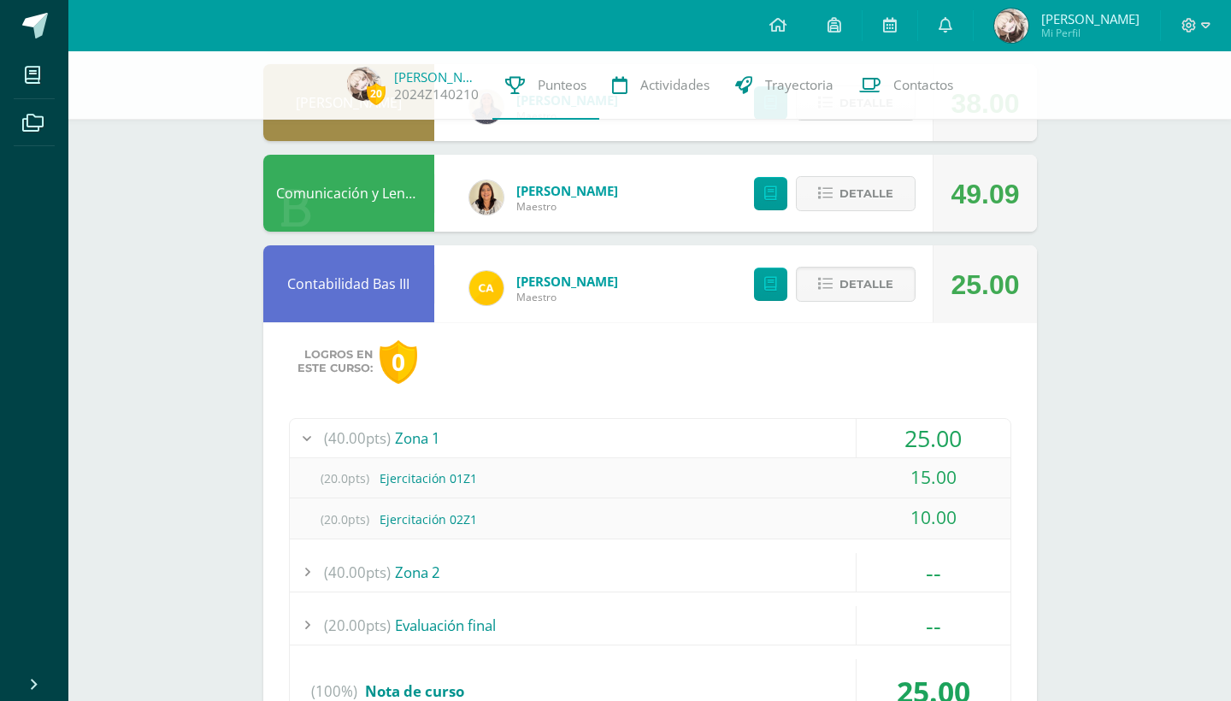
click at [895, 434] on div "25.00" at bounding box center [934, 438] width 154 height 38
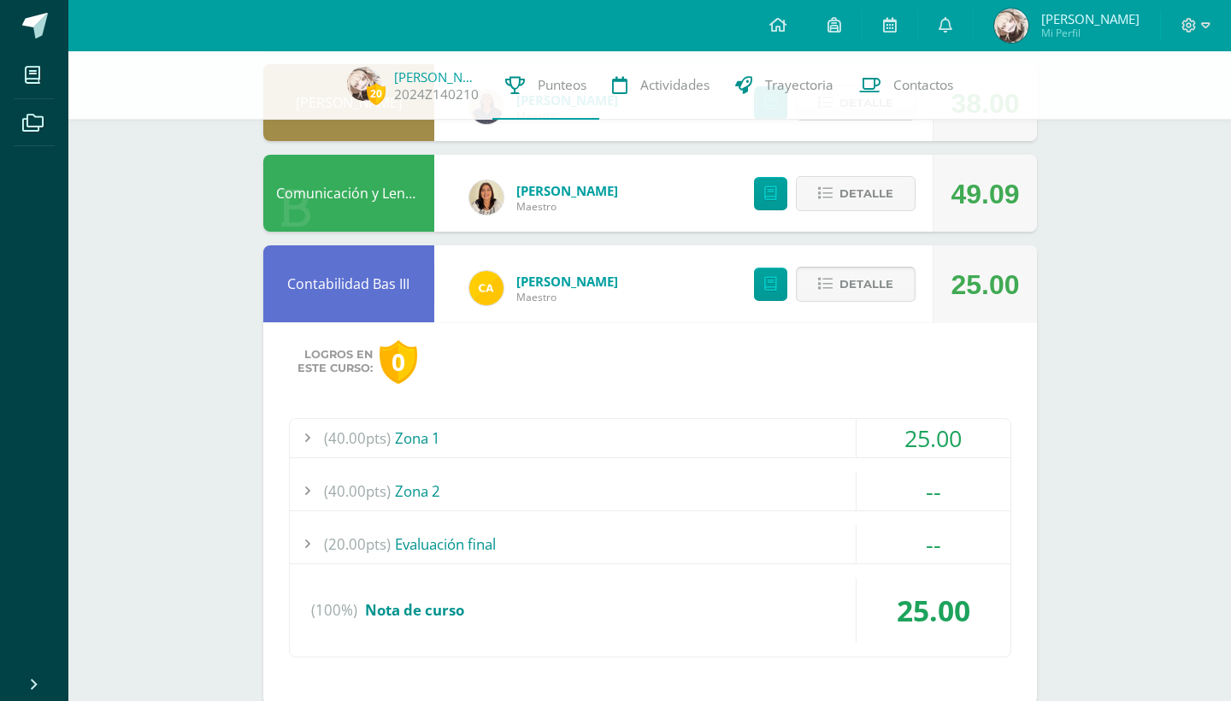
click at [889, 285] on span "Detalle" at bounding box center [867, 284] width 54 height 32
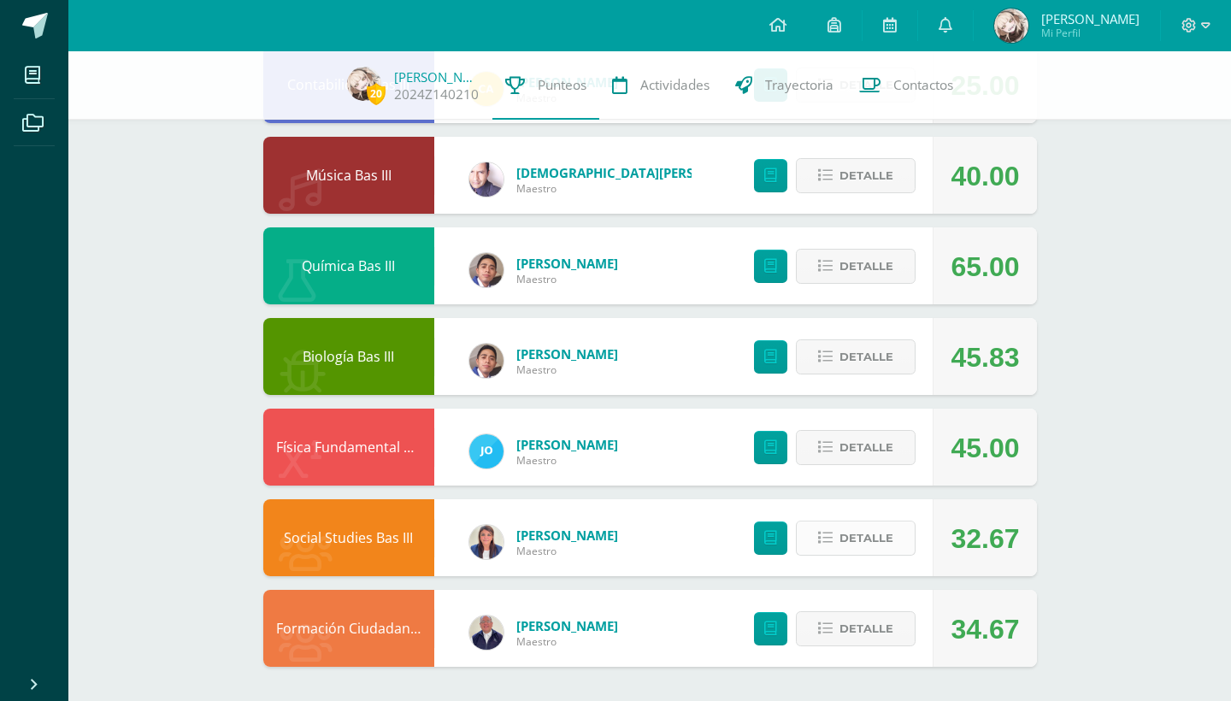
scroll to position [1038, 0]
click at [854, 550] on span "Detalle" at bounding box center [867, 538] width 54 height 32
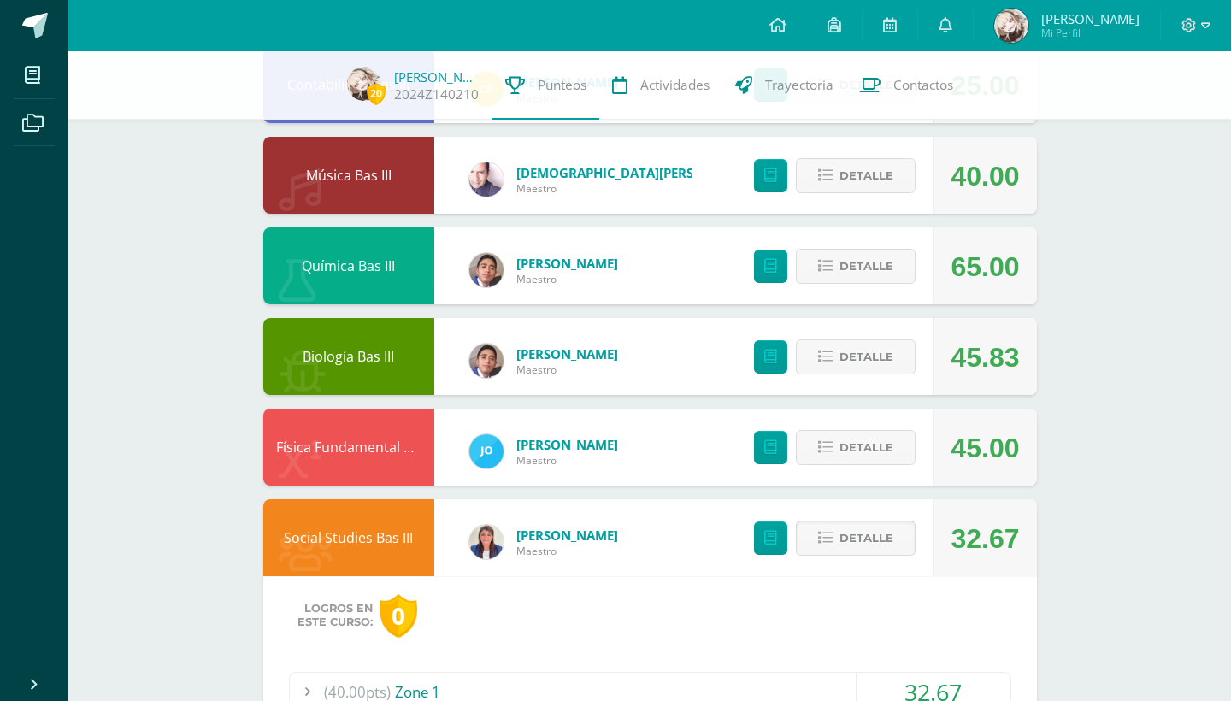
click at [852, 545] on span at bounding box center [856, 538] width 83 height 23
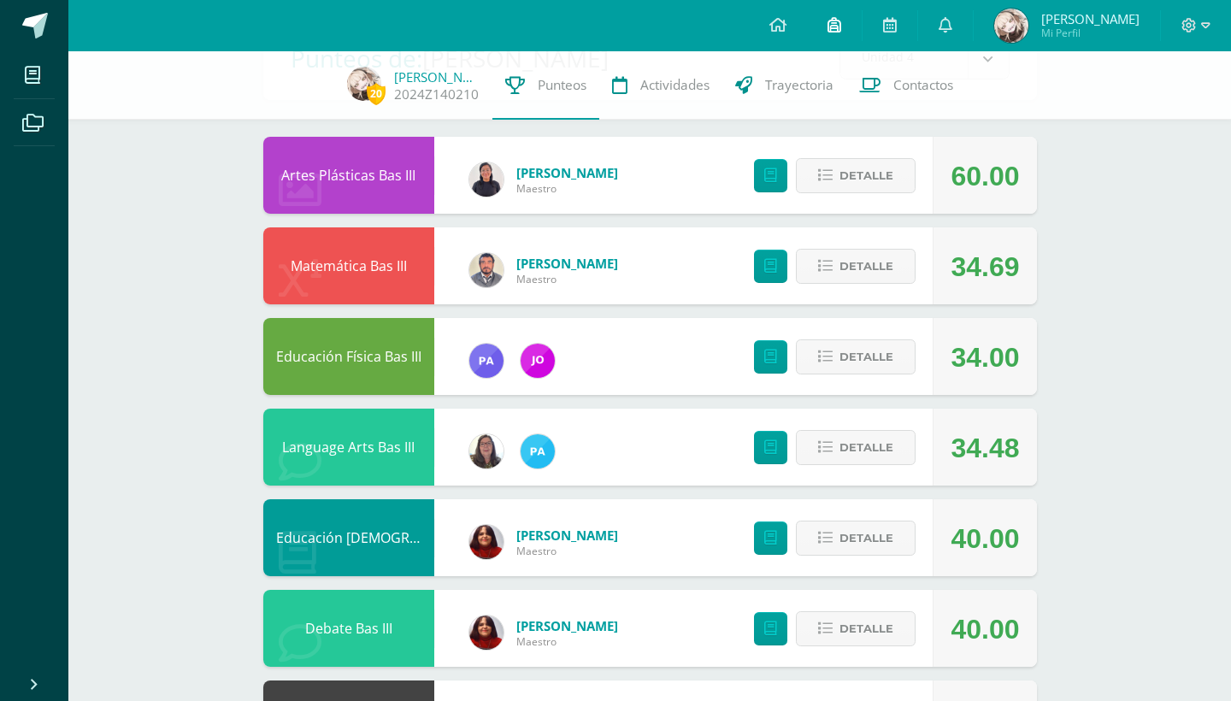
scroll to position [62, 0]
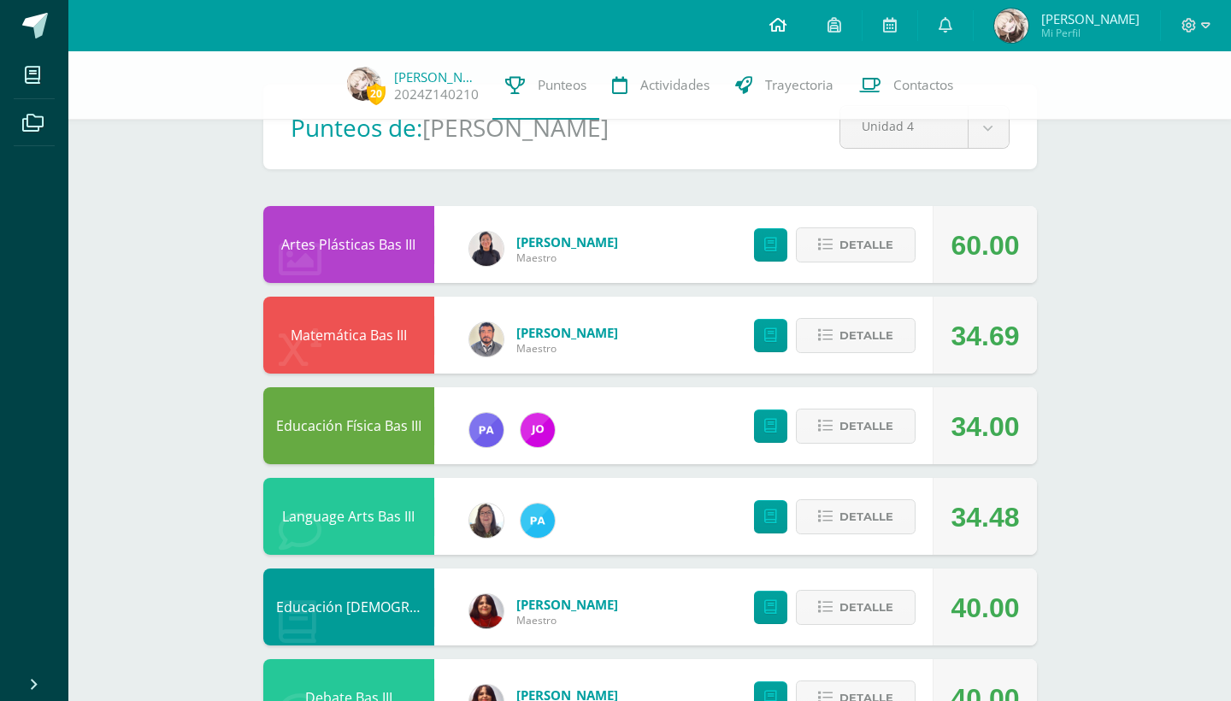
click at [783, 17] on icon at bounding box center [777, 24] width 17 height 15
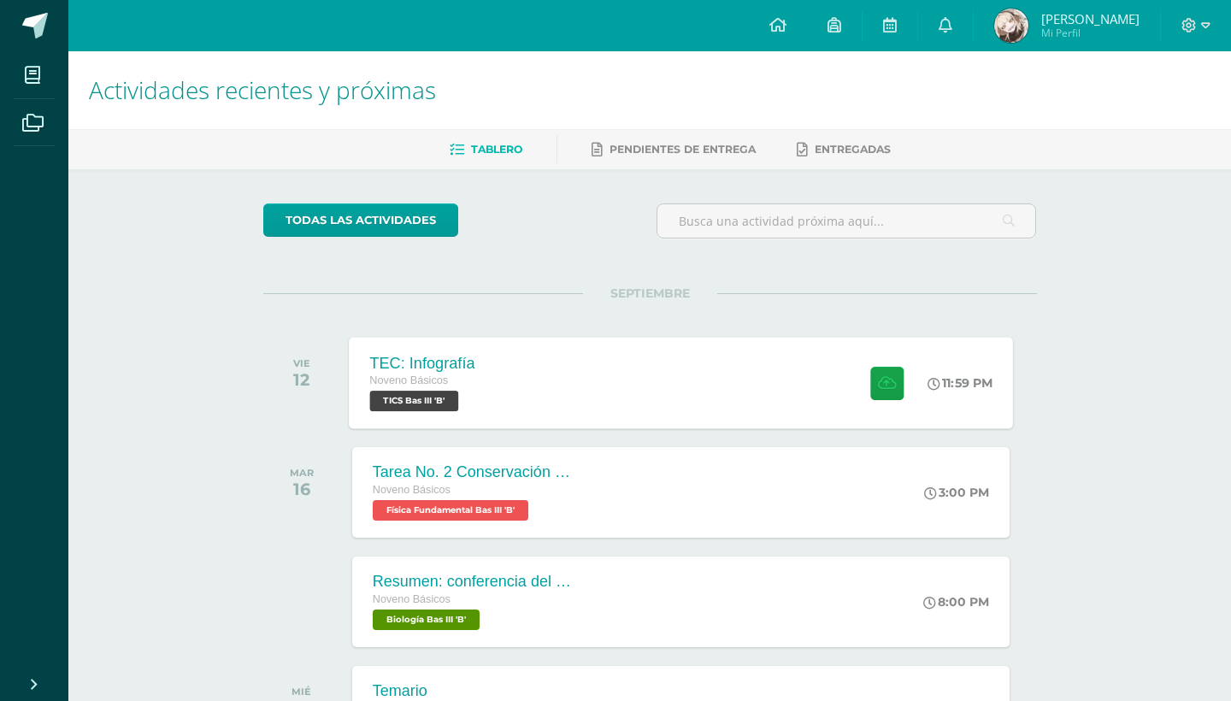
click at [548, 363] on div "TEC: Infografía Noveno Básicos TICS Bas III 'B' 11:59 PM TEC: Infografía TICS B…" at bounding box center [681, 382] width 664 height 91
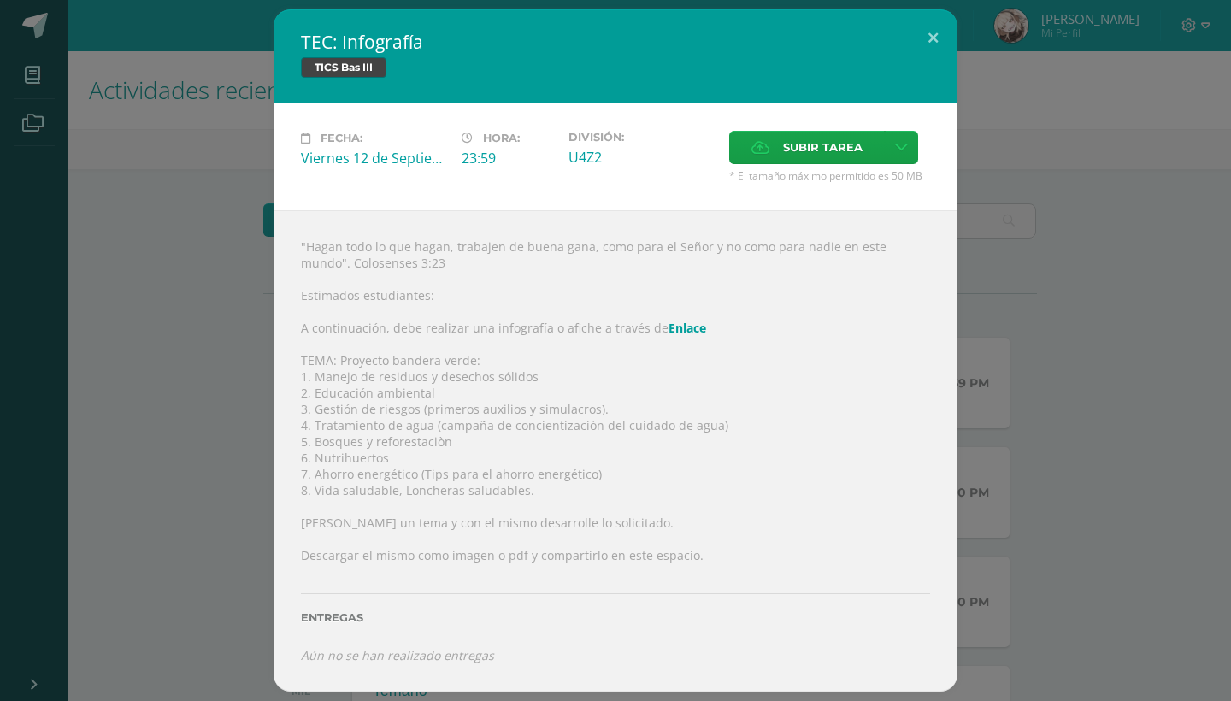
click at [669, 329] on link "Enlace" at bounding box center [688, 328] width 38 height 16
drag, startPoint x: 529, startPoint y: 374, endPoint x: 314, endPoint y: 377, distance: 215.5
click at [314, 377] on div ""Hagan todo lo que hagan, trabajen de buena gana, como para el Señor y no como …" at bounding box center [616, 450] width 684 height 481
copy div "Manejo de residuos y desechos sólidos"
click at [314, 377] on div ""Hagan todo lo que hagan, trabajen de buena gana, como para el Señor y no como …" at bounding box center [616, 450] width 684 height 481
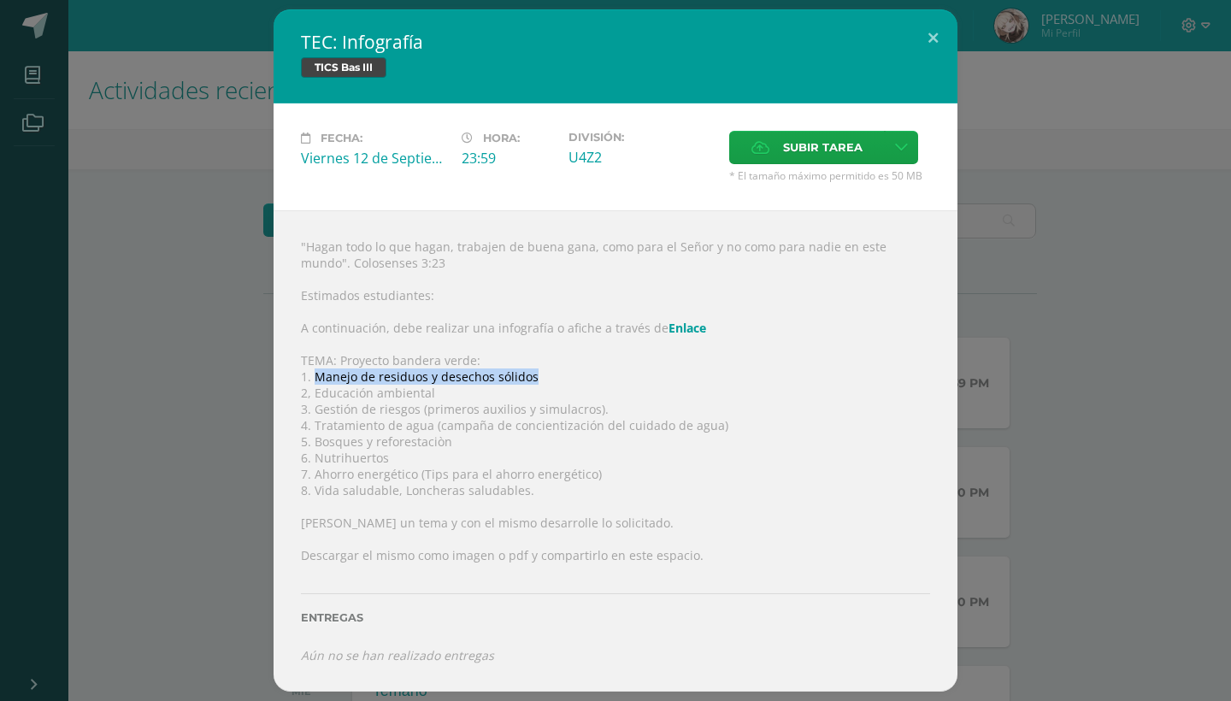
drag, startPoint x: 315, startPoint y: 379, endPoint x: 627, endPoint y: 379, distance: 312.1
click at [627, 379] on div ""Hagan todo lo que hagan, trabajen de buena gana, como para el Señor y no como …" at bounding box center [616, 450] width 684 height 481
copy div "Manejo de residuos y desechos sólidos"
click at [627, 379] on div ""Hagan todo lo que hagan, trabajen de buena gana, como para el Señor y no como …" at bounding box center [616, 450] width 684 height 481
drag, startPoint x: 448, startPoint y: 444, endPoint x: 315, endPoint y: 439, distance: 133.4
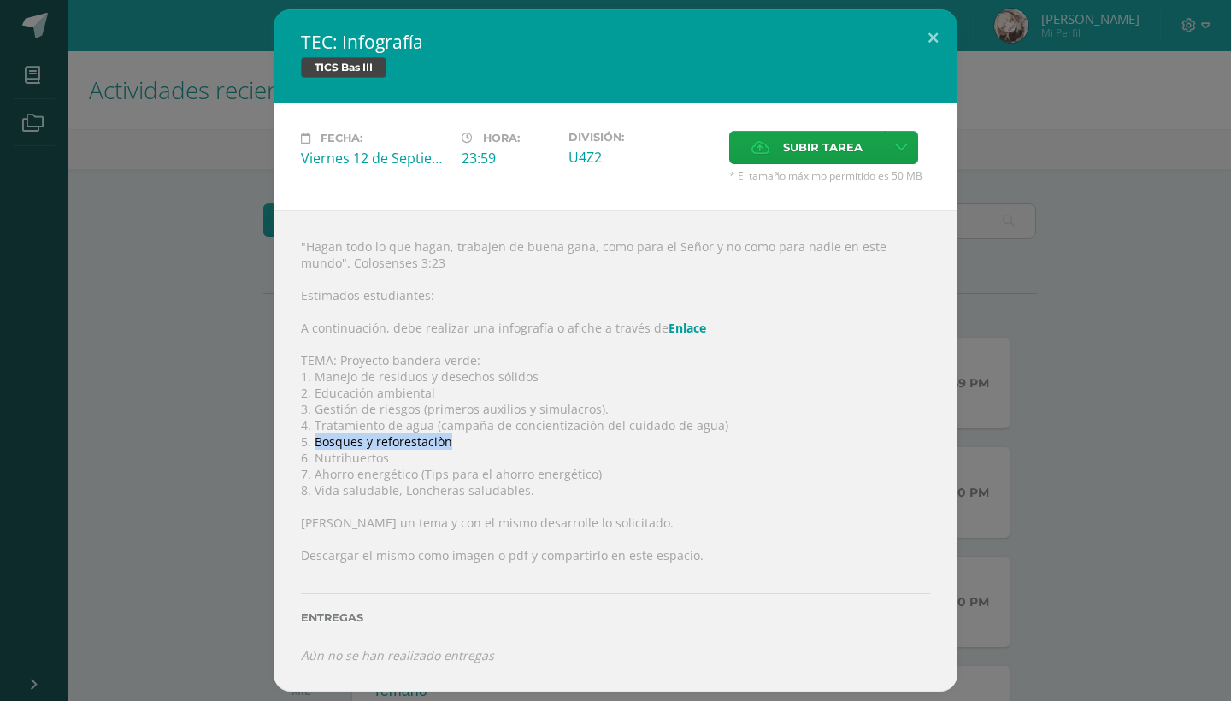
click at [315, 439] on div ""Hagan todo lo que hagan, trabajen de buena gana, como para el Señor y no como …" at bounding box center [616, 450] width 684 height 481
copy div "Bosques y reforestaciòn"
click at [315, 439] on div ""Hagan todo lo que hagan, trabajen de buena gana, como para el Señor y no como …" at bounding box center [616, 450] width 684 height 481
drag, startPoint x: 315, startPoint y: 447, endPoint x: 467, endPoint y: 444, distance: 152.2
click at [467, 444] on div ""Hagan todo lo que hagan, trabajen de buena gana, como para el Señor y no como …" at bounding box center [616, 450] width 684 height 481
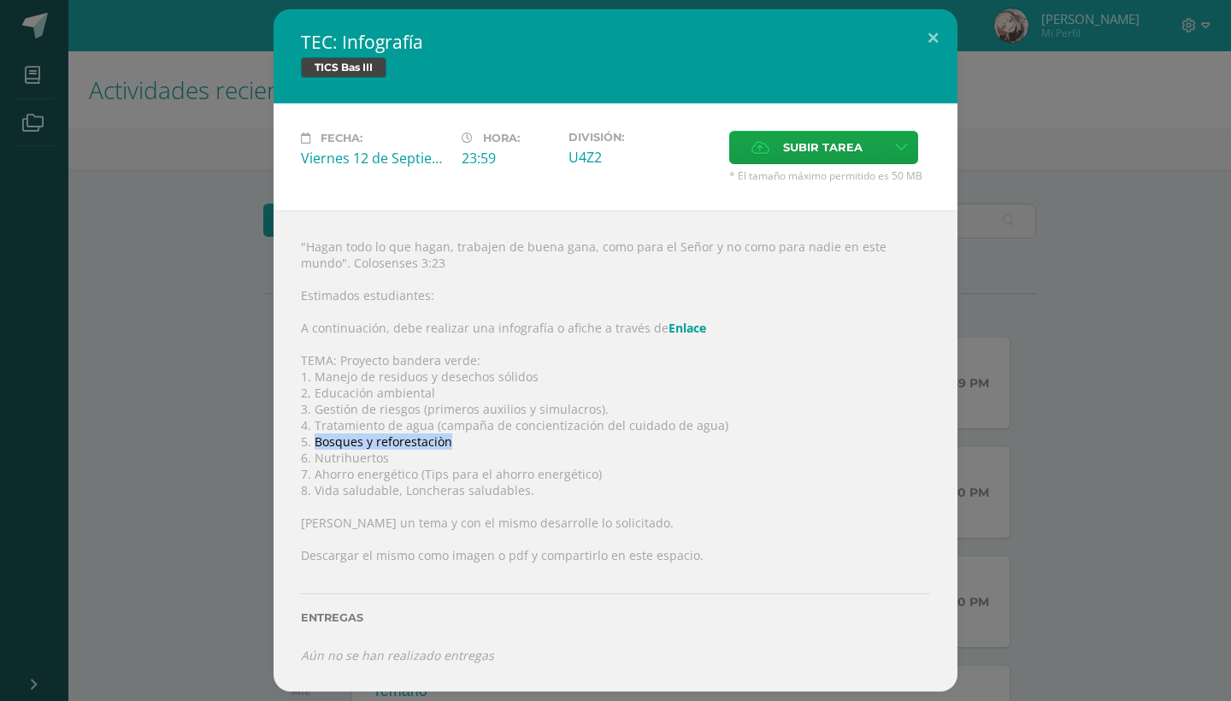
click at [467, 444] on div ""Hagan todo lo que hagan, trabajen de buena gana, como para el Señor y no como …" at bounding box center [616, 450] width 684 height 481
click at [914, 133] on link at bounding box center [901, 147] width 33 height 33
click at [846, 194] on link "Subir enlace" at bounding box center [841, 184] width 171 height 27
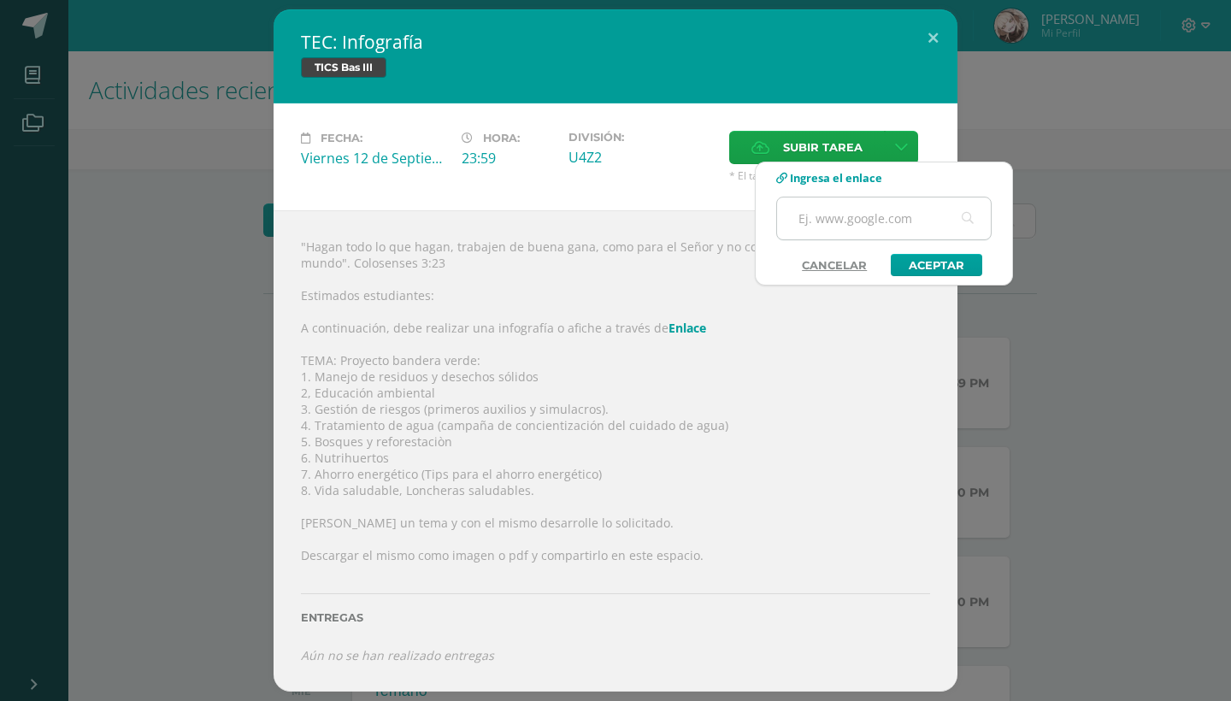
click at [837, 214] on input "text" at bounding box center [884, 219] width 214 height 42
paste input "https://www.canva.com/design/DAGM_1N4V2o/URMQxKyrjf970cm4H3I80g/edit?utm_conten…"
type input "https://www.canva.com/design/DAGM_1N4V2o/URMQxKyrjf970cm4H3I80g/edit?utm_conten…"
click at [925, 264] on link "Aceptar" at bounding box center [936, 265] width 91 height 22
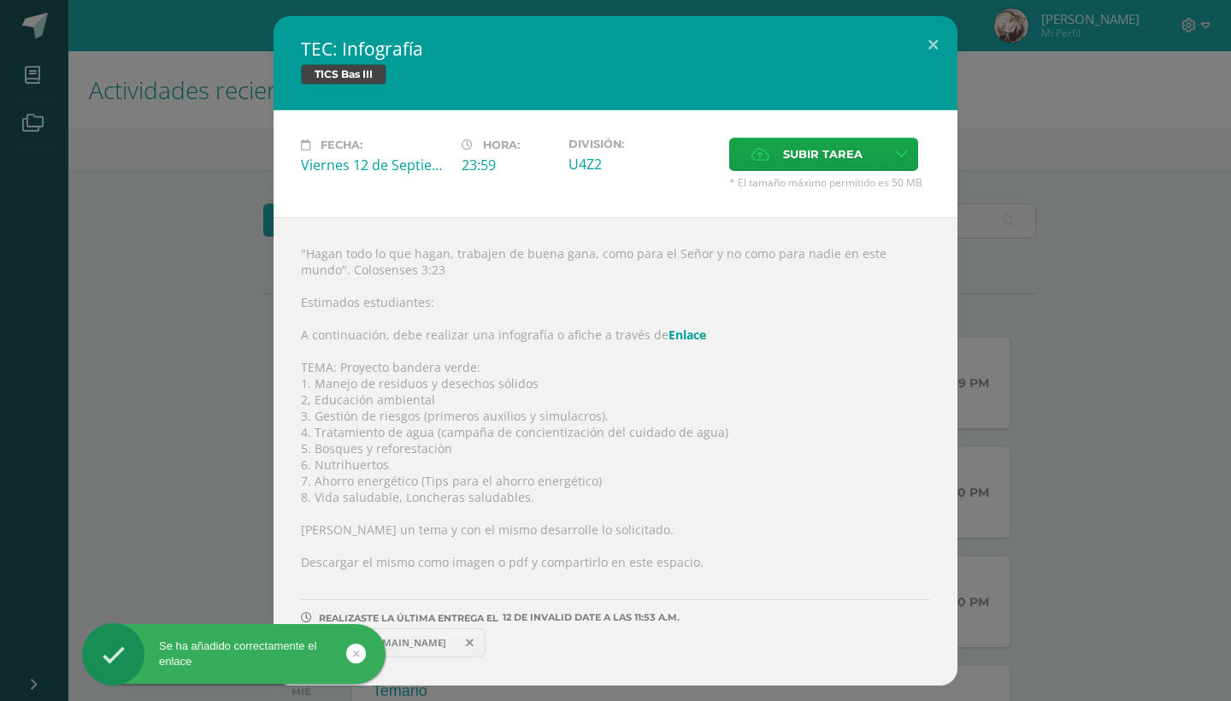
click at [1012, 265] on div "TEC: Infografía TICS Bas III Fecha: Viernes 12 de Septiembre Hora: 23:59 Divisi…" at bounding box center [616, 350] width 1218 height 669
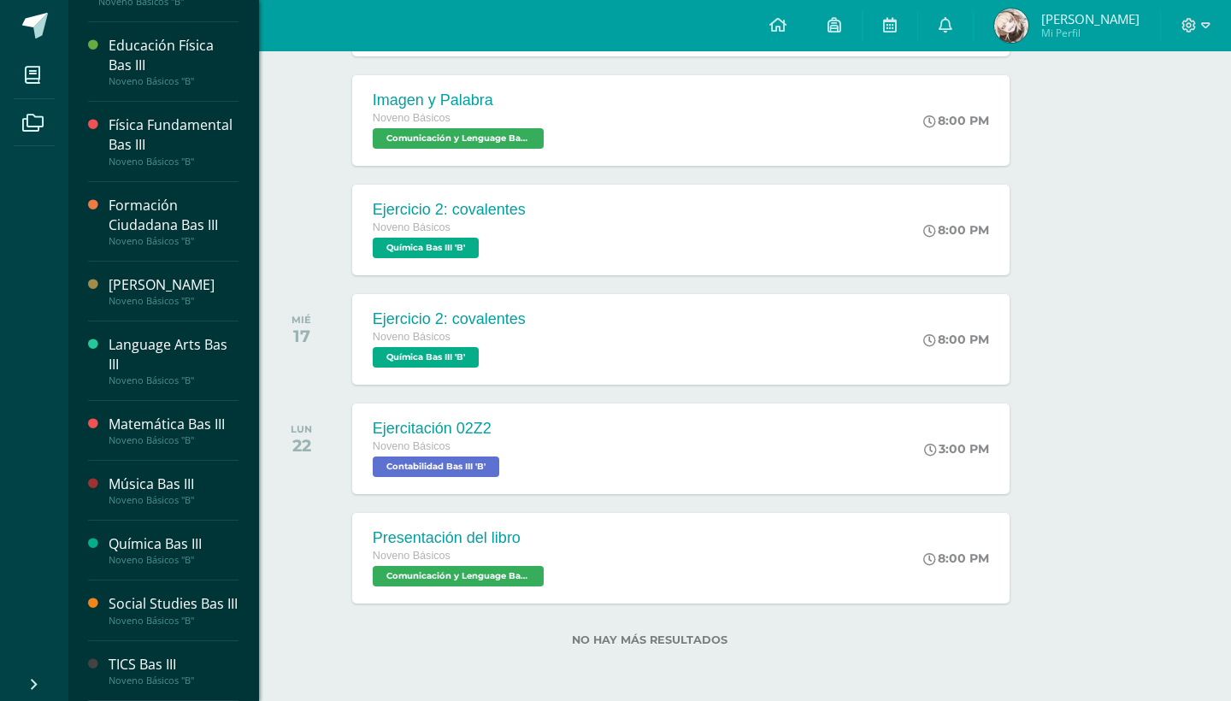
scroll to position [705, 0]
click at [147, 658] on div "TICS Bas III" at bounding box center [174, 665] width 130 height 20
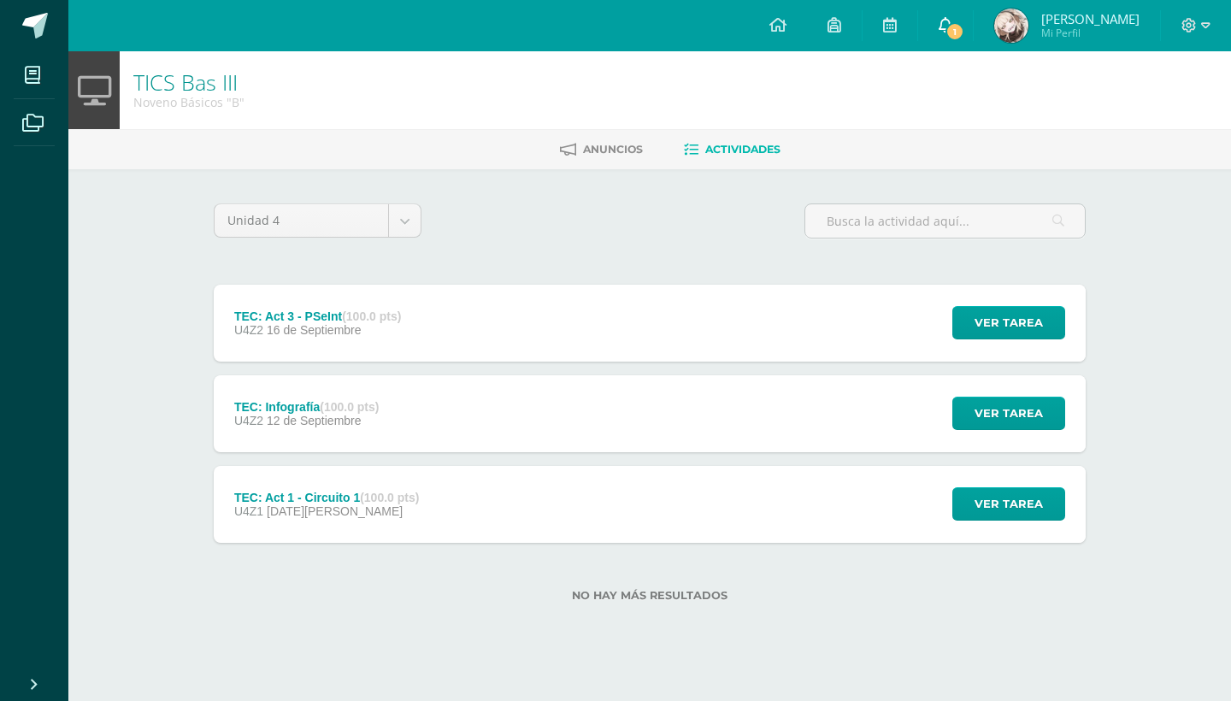
click at [960, 31] on span "1" at bounding box center [955, 31] width 19 height 19
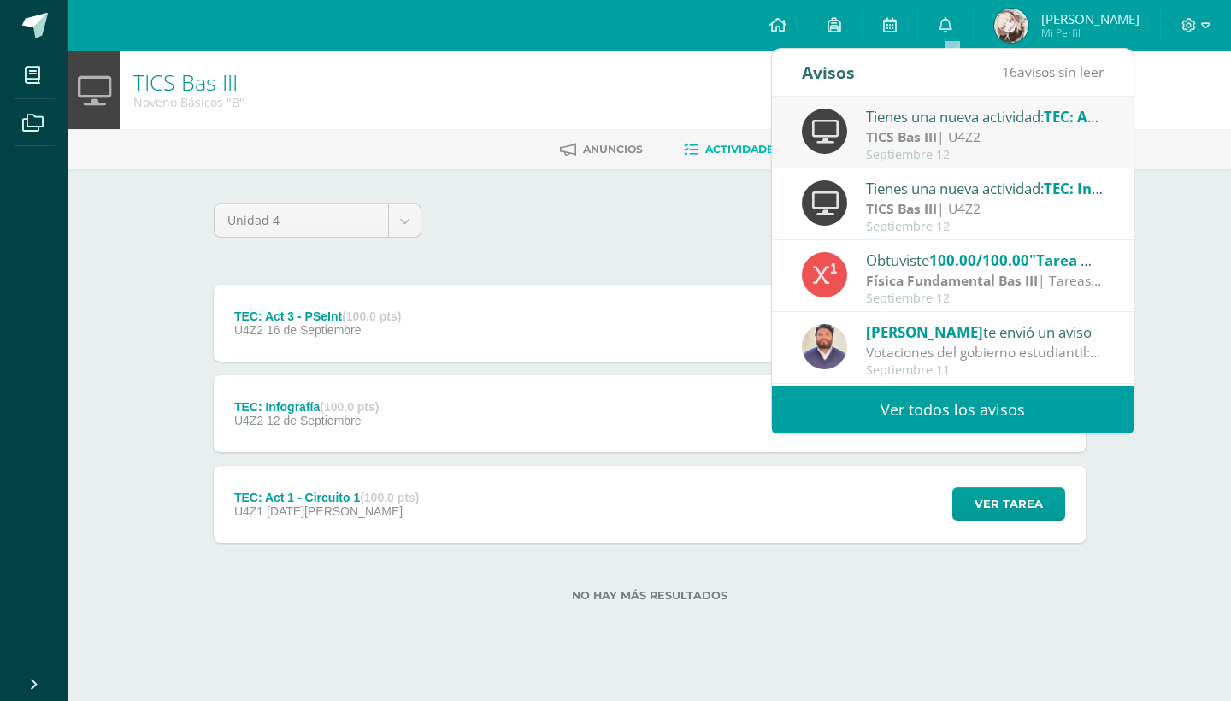
click at [947, 108] on div "Tienes una nueva actividad: TEC: Act 3 - PSeInt" at bounding box center [985, 116] width 238 height 22
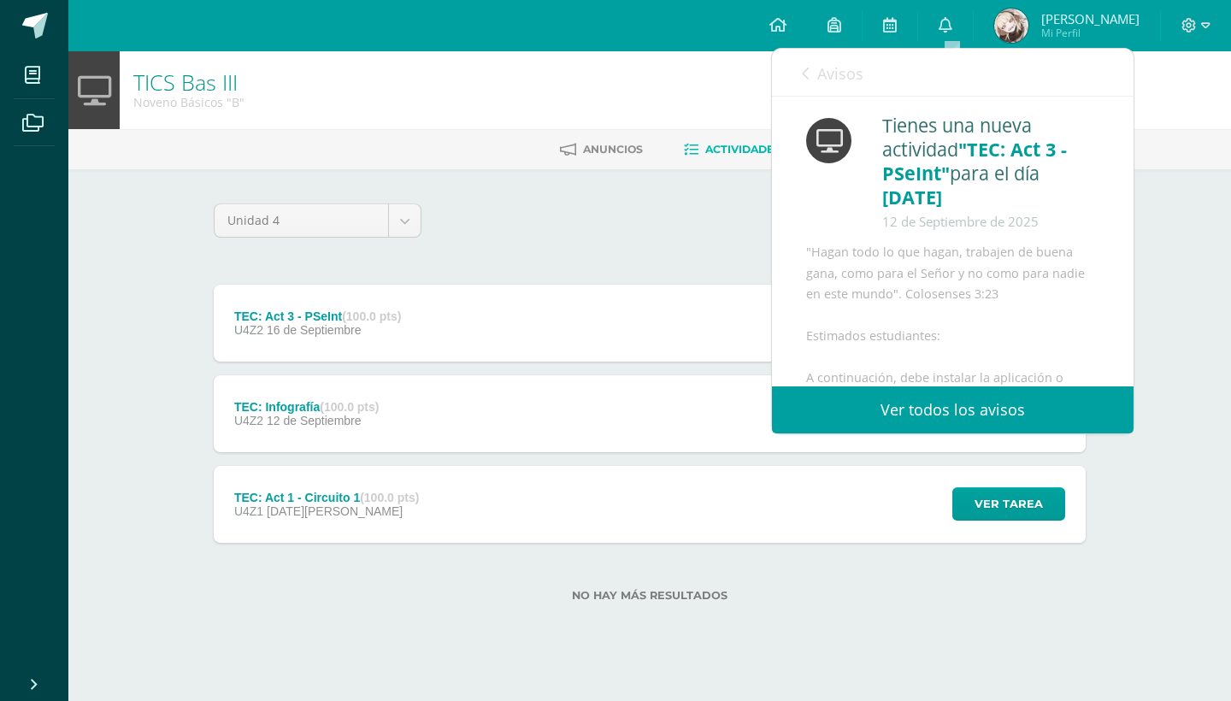
click at [812, 73] on link "Avisos" at bounding box center [833, 73] width 62 height 49
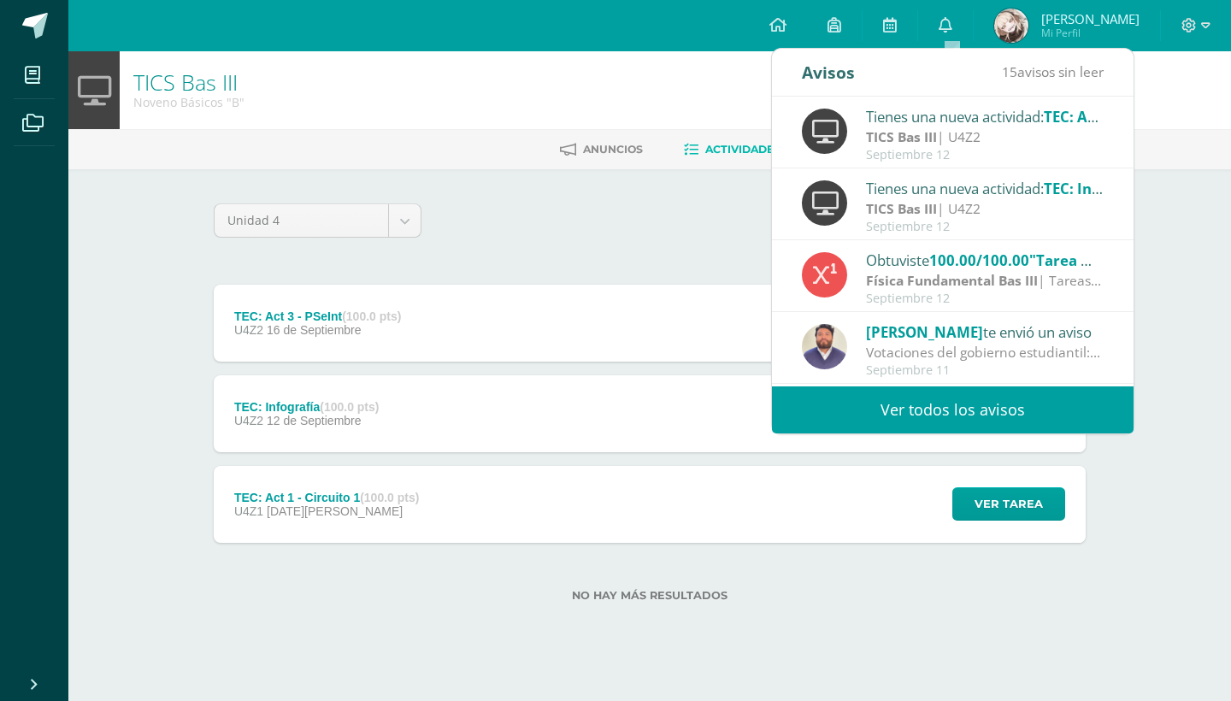
click at [446, 310] on div "TEC: Act 3 - PSeInt (100.0 pts) U4Z2 [DATE] Ver tarea TEC: Act 3 - PSeInt TICS …" at bounding box center [650, 323] width 872 height 77
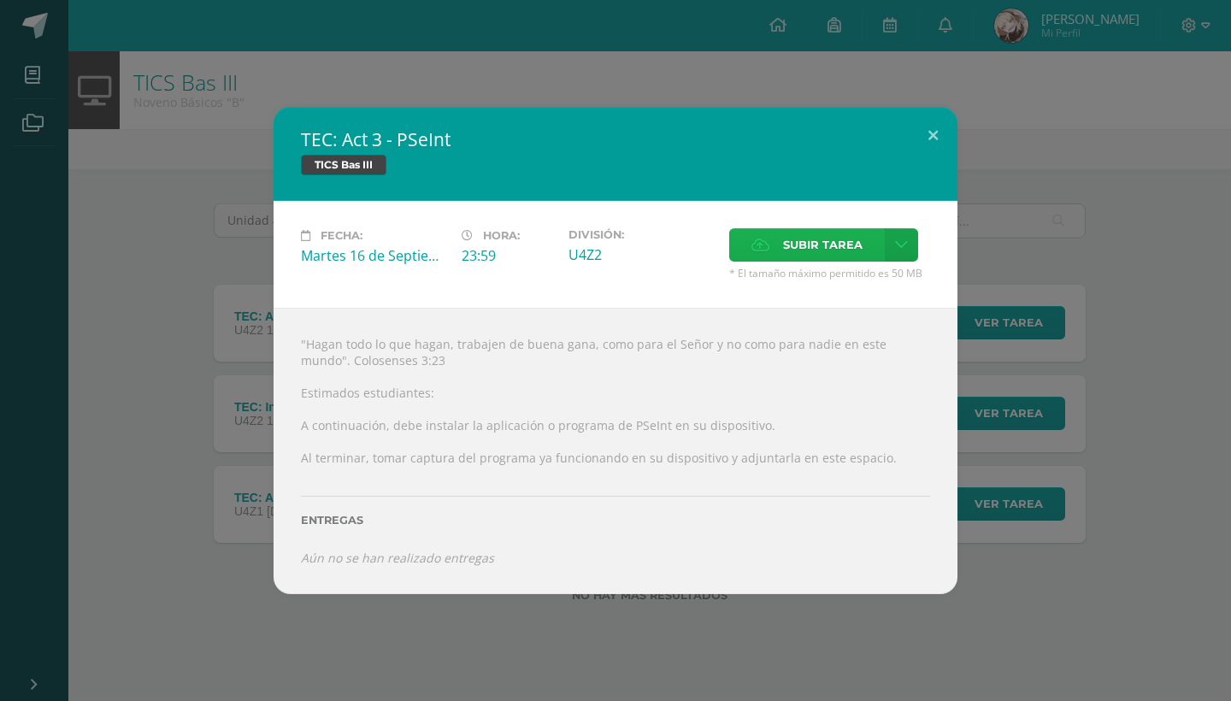
click at [861, 240] on span "Subir tarea" at bounding box center [823, 245] width 80 height 32
click at [0, 0] on input "Subir tarea" at bounding box center [0, 0] width 0 height 0
click at [849, 232] on span "Subir tarea" at bounding box center [823, 245] width 80 height 32
click at [0, 0] on input "Subir tarea" at bounding box center [0, 0] width 0 height 0
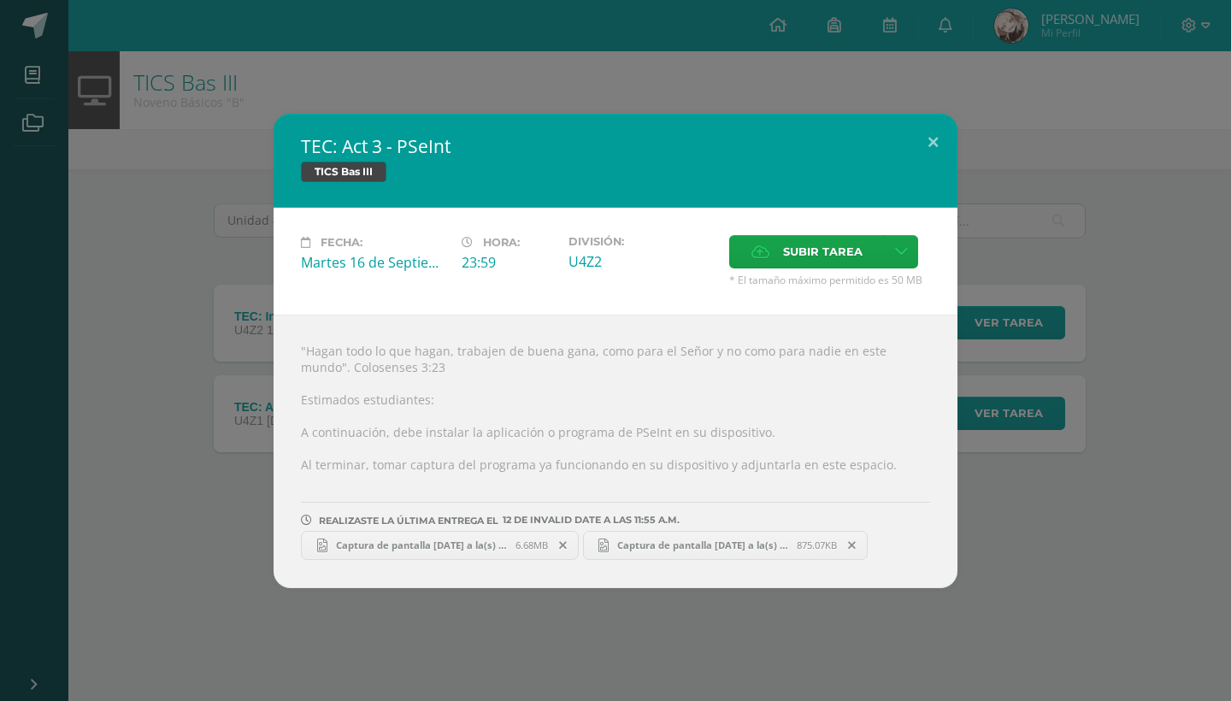
click at [1035, 392] on div "TEC: Act 3 - PSeInt TICS Bas III Fecha: [DATE] Hora: 23:59 División: Subir tarea" at bounding box center [616, 351] width 1218 height 475
